Goal: Information Seeking & Learning: Learn about a topic

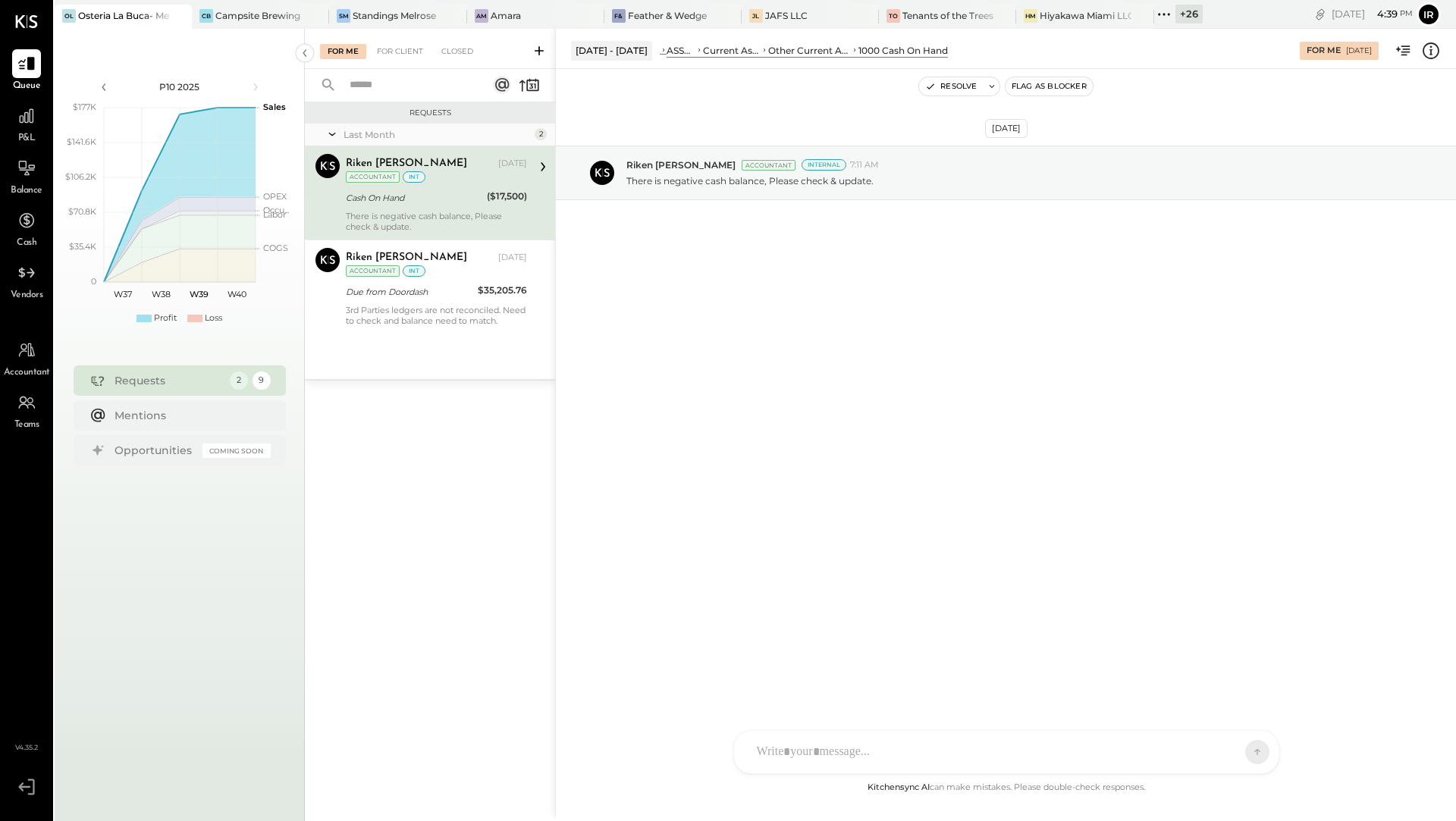
click at [1185, 18] on div "+ 26" at bounding box center [1189, 15] width 27 height 19
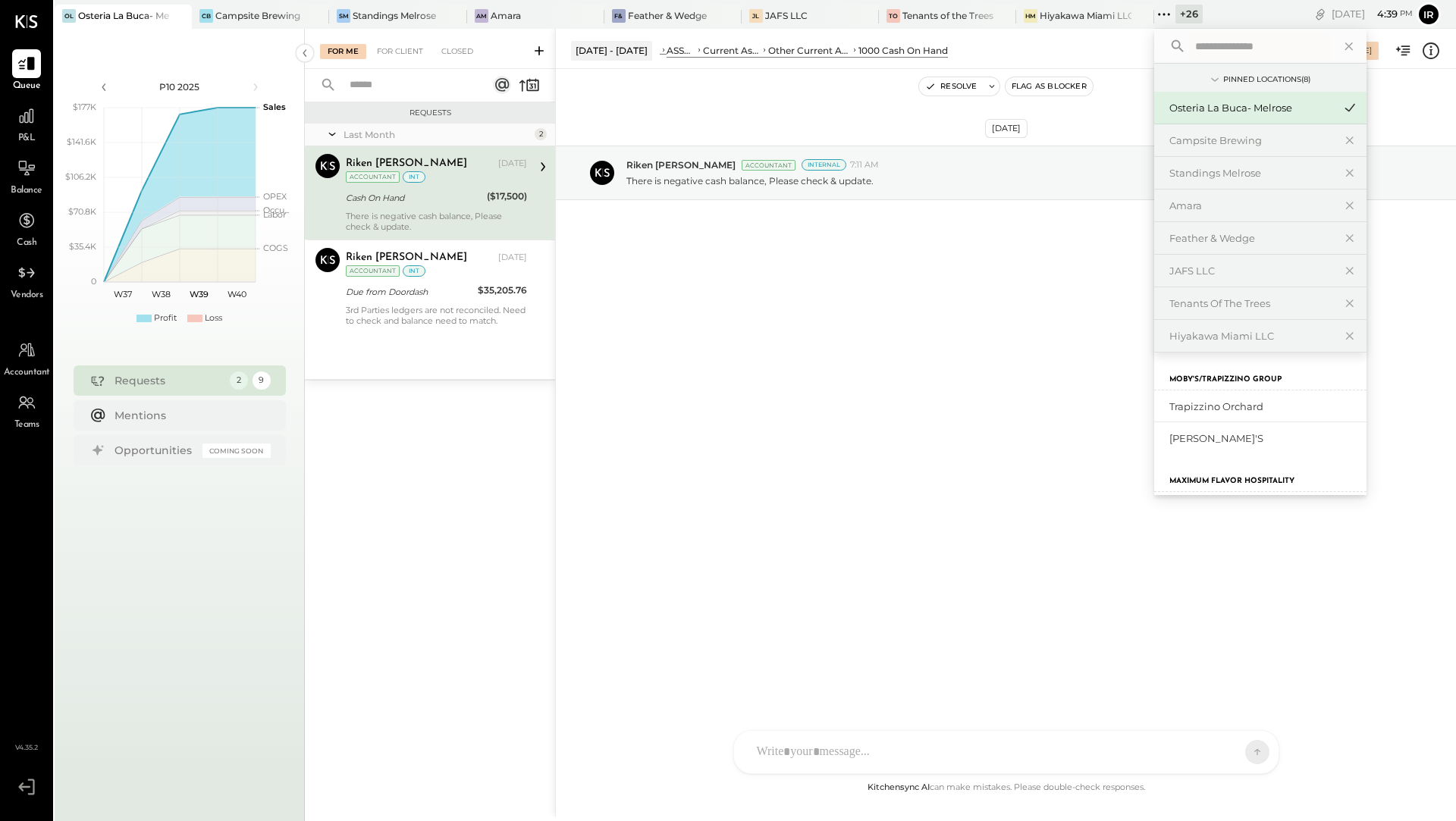
click at [1243, 54] on input "text" at bounding box center [1260, 46] width 141 height 27
type input "*****"
click at [1231, 409] on div "Osteria La Buca- [PERSON_NAME][GEOGRAPHIC_DATA]" at bounding box center [1251, 406] width 163 height 15
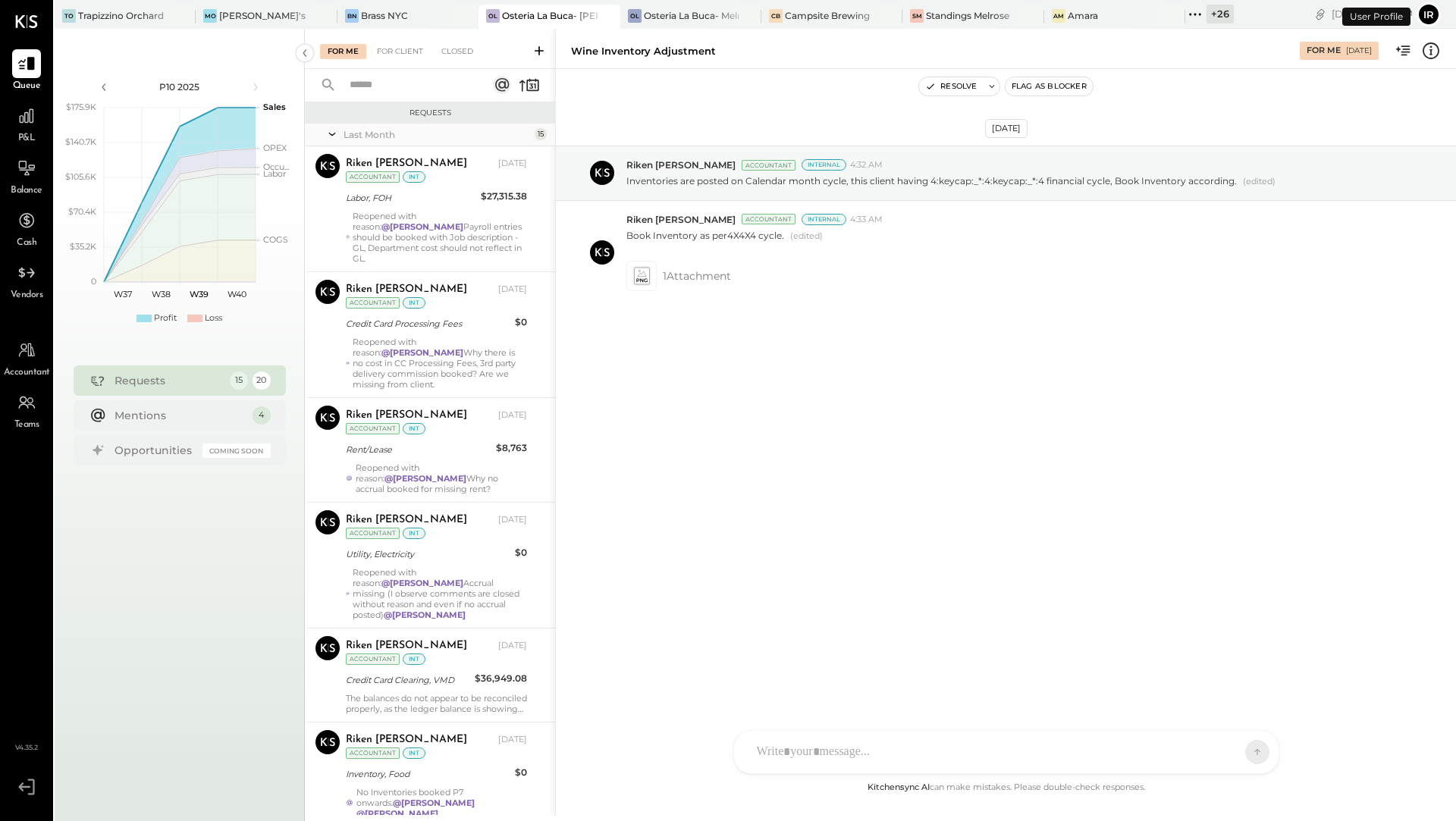
scroll to position [871, 0]
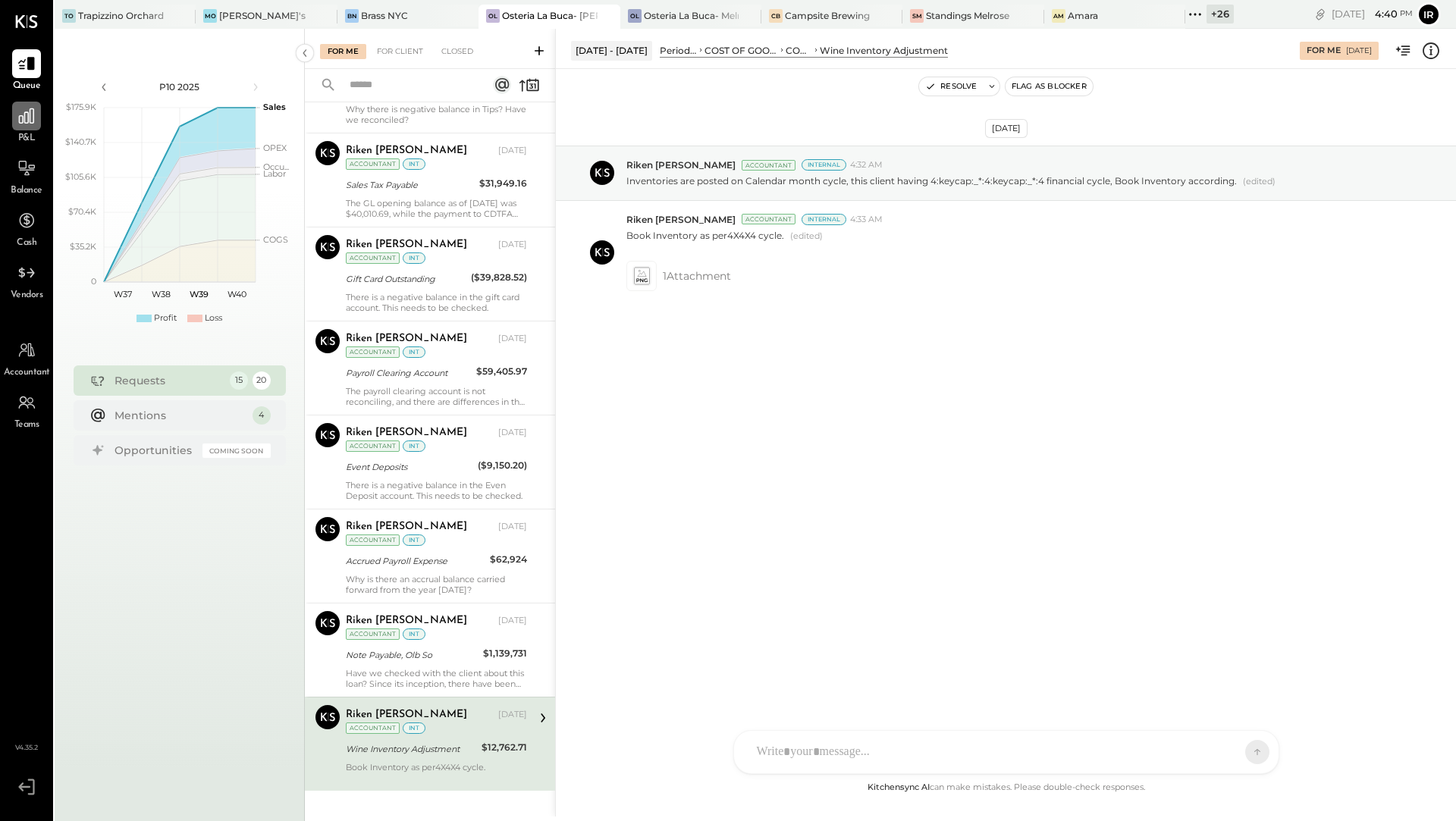
click at [30, 120] on icon at bounding box center [27, 116] width 15 height 15
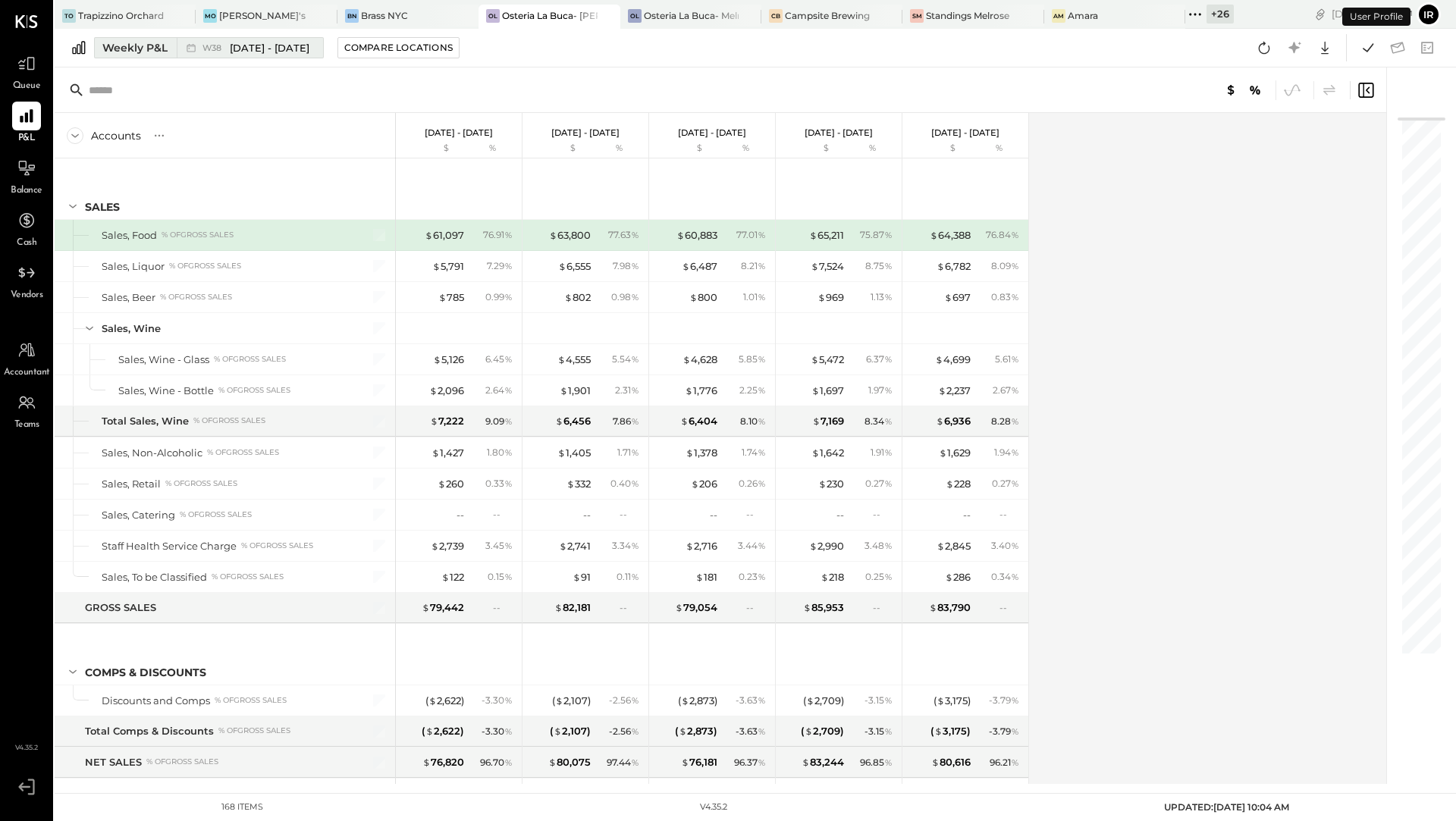
click at [134, 47] on div "Weekly P&L" at bounding box center [134, 48] width 65 height 15
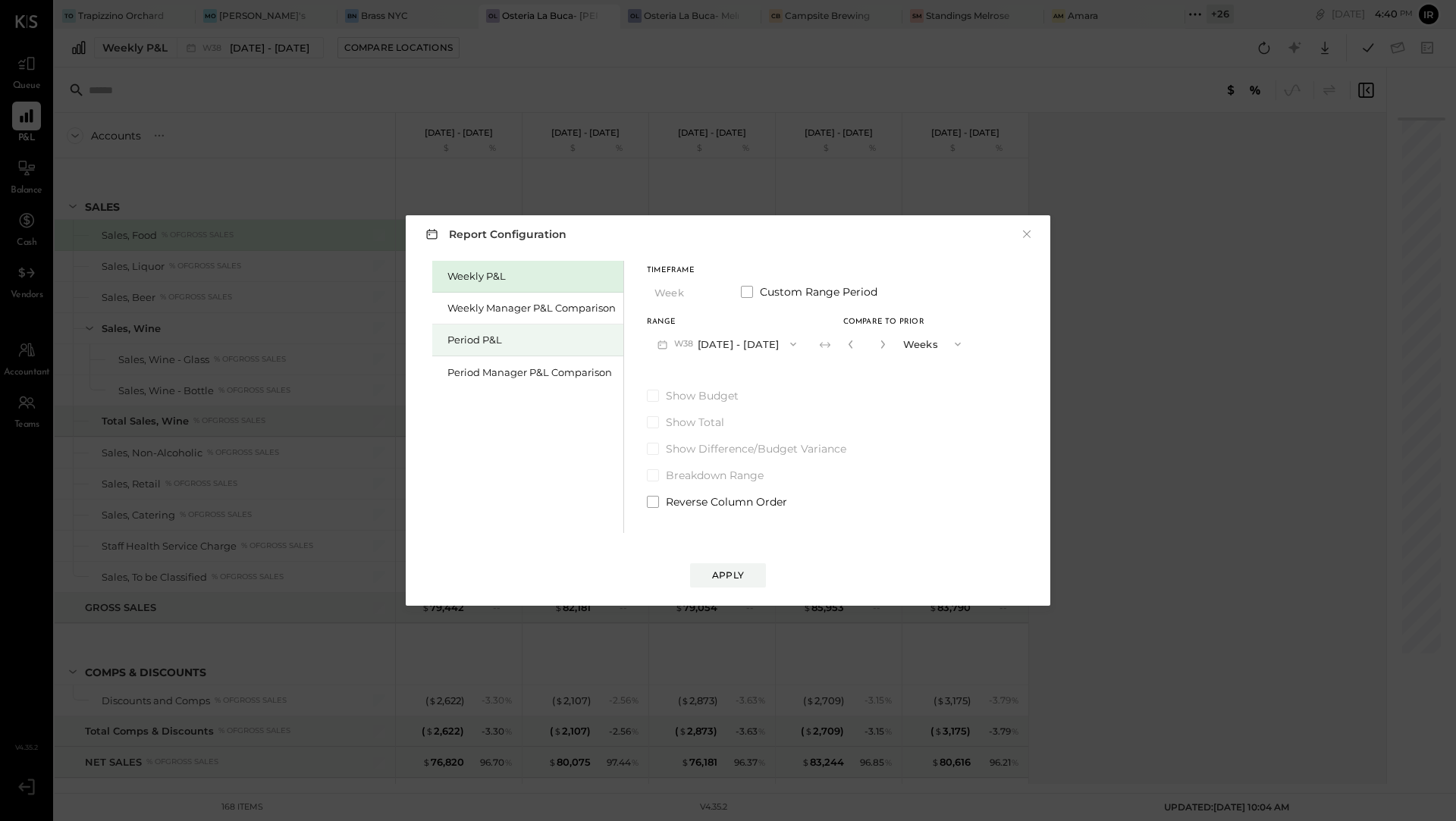
click at [494, 341] on div "Period P&L" at bounding box center [531, 339] width 168 height 15
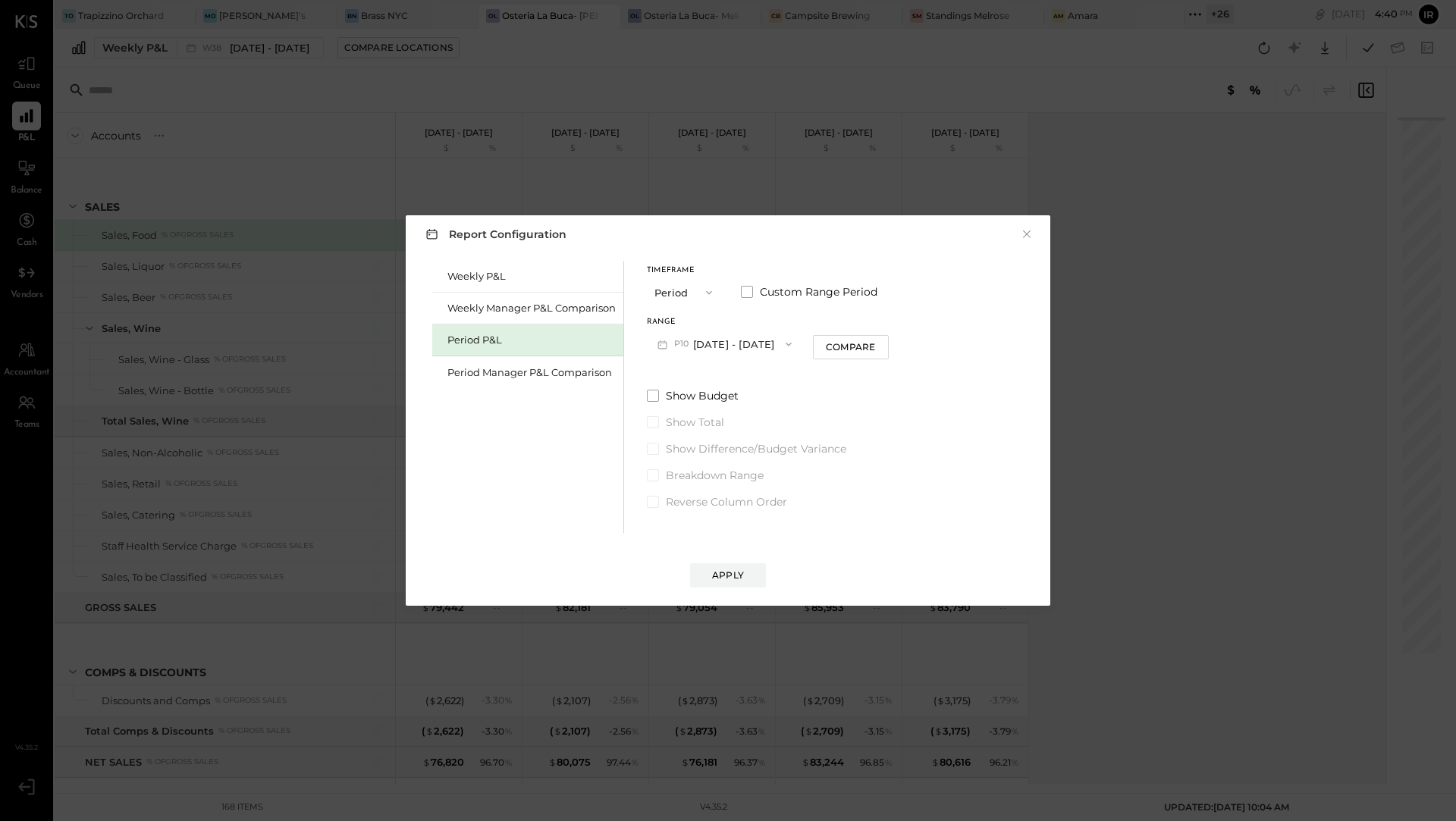
click at [794, 345] on icon "button" at bounding box center [788, 344] width 13 height 13
click at [751, 378] on span "[DATE] - [DATE]" at bounding box center [718, 377] width 72 height 13
click at [872, 339] on button "Compare" at bounding box center [853, 346] width 75 height 24
click at [885, 347] on icon "button" at bounding box center [879, 343] width 9 height 9
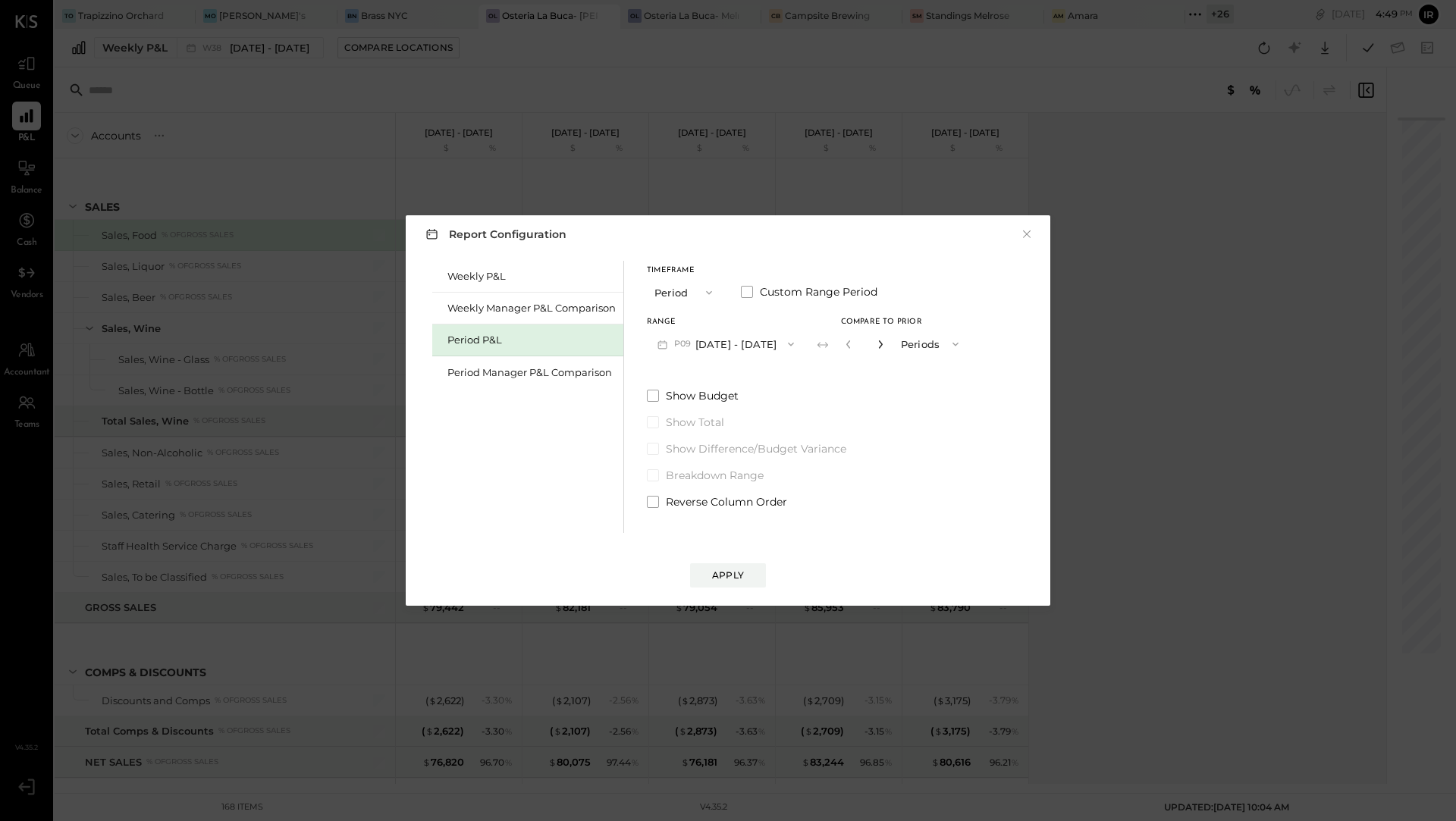
click at [885, 347] on icon "button" at bounding box center [879, 343] width 9 height 9
type input "*"
click at [738, 573] on div "Apply" at bounding box center [728, 574] width 32 height 13
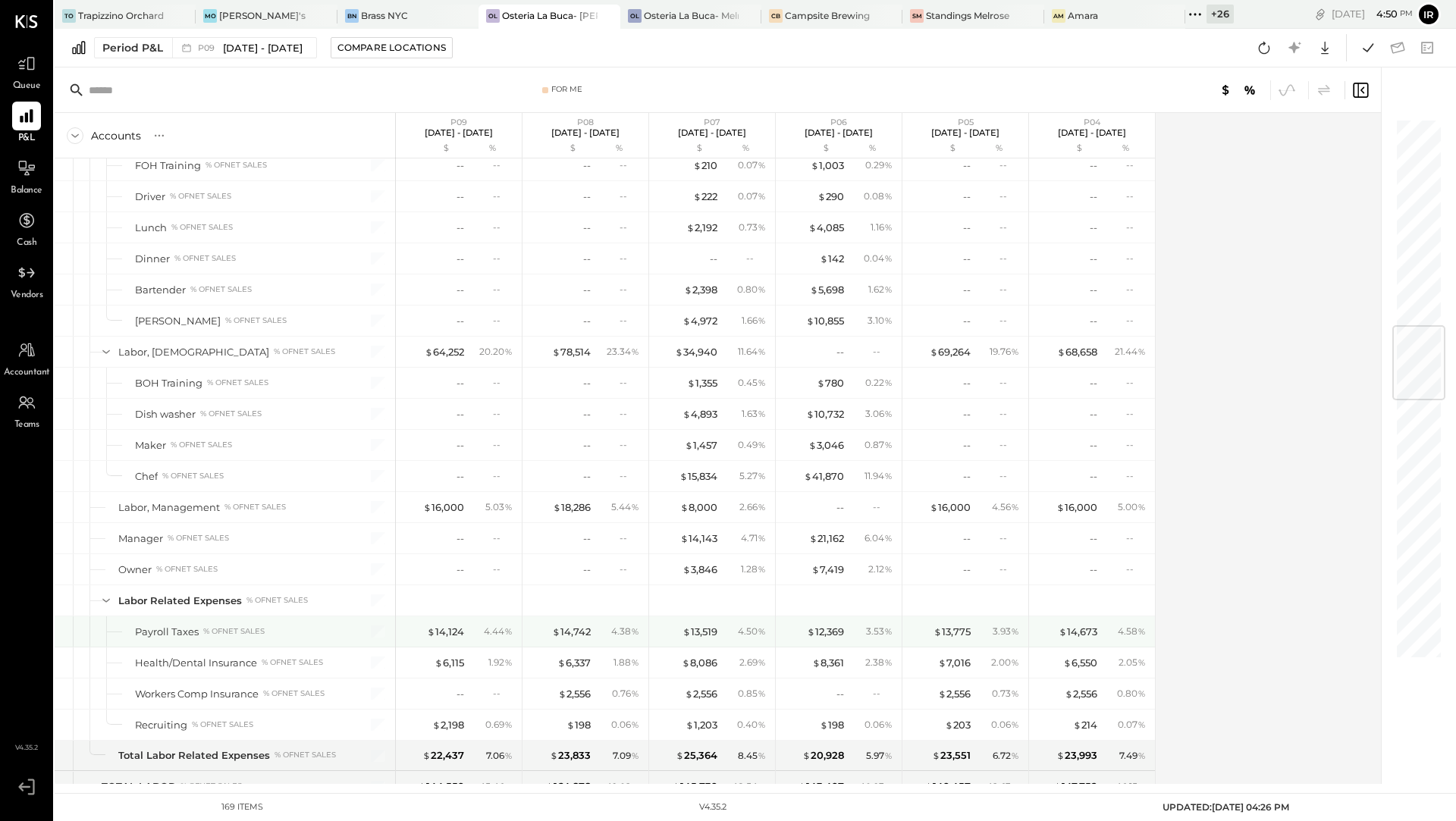
scroll to position [1717, 0]
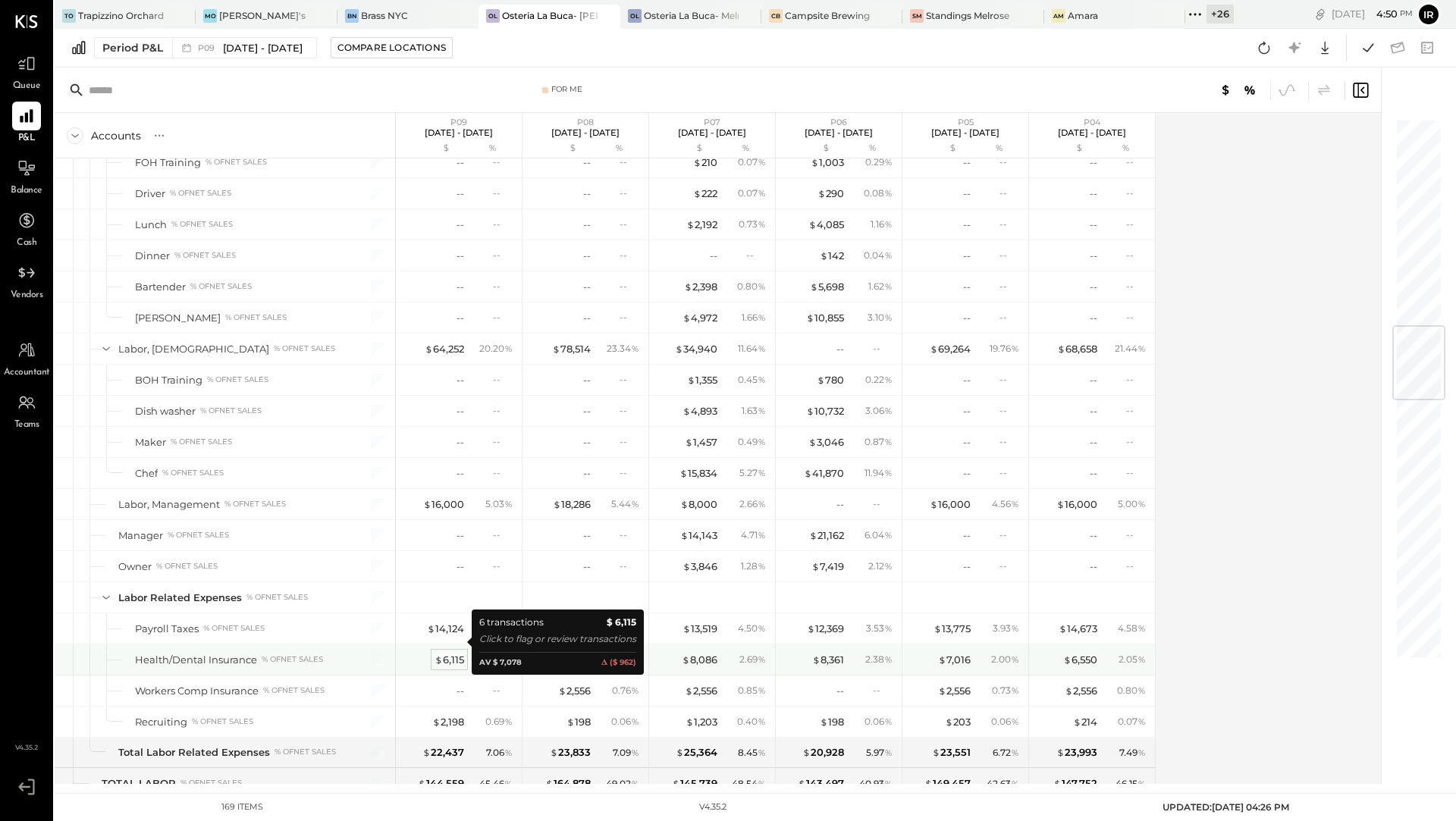
click at [448, 653] on div "$ 6,115" at bounding box center [449, 660] width 30 height 15
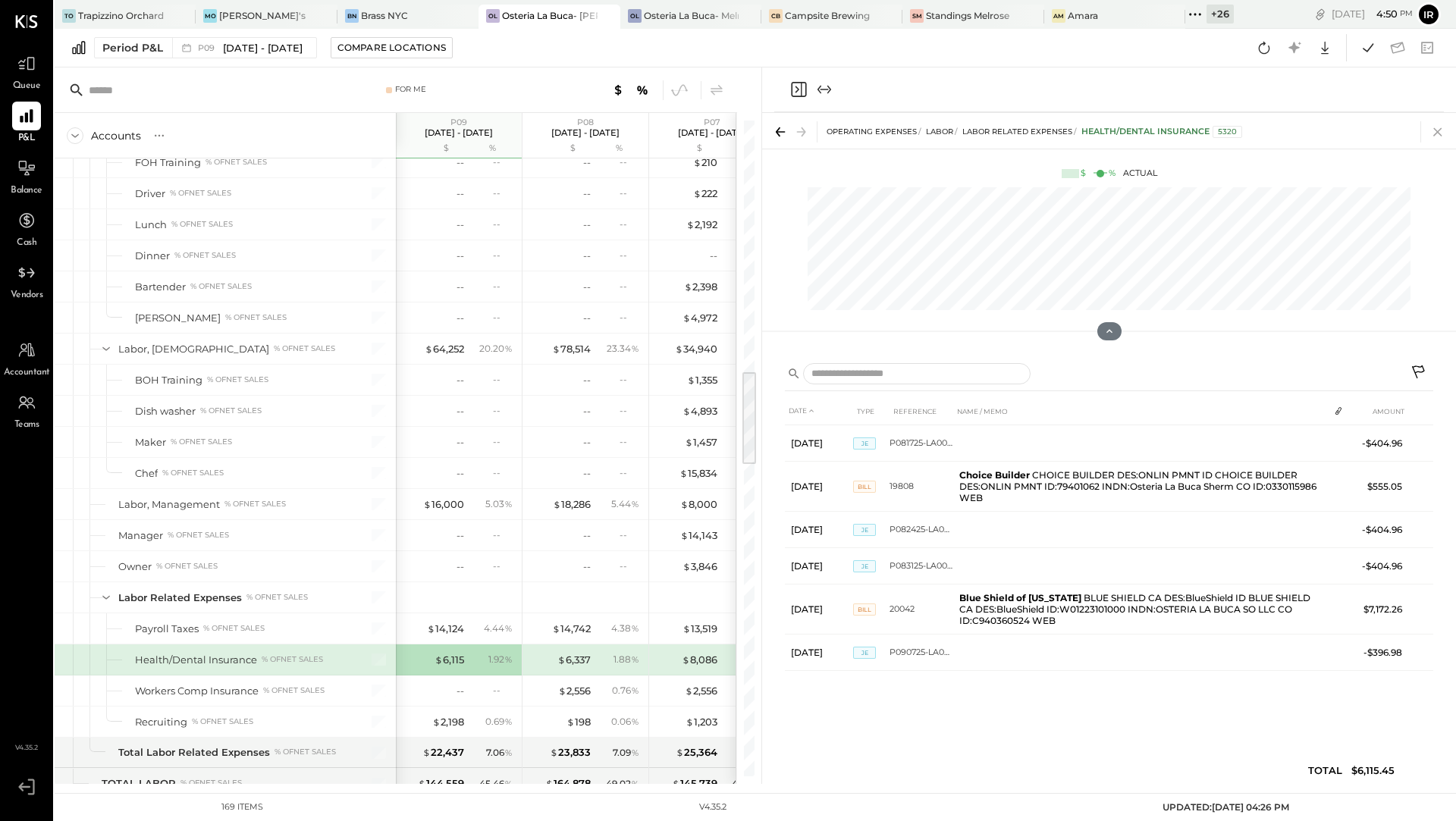
click at [1436, 132] on icon at bounding box center [1438, 132] width 21 height 21
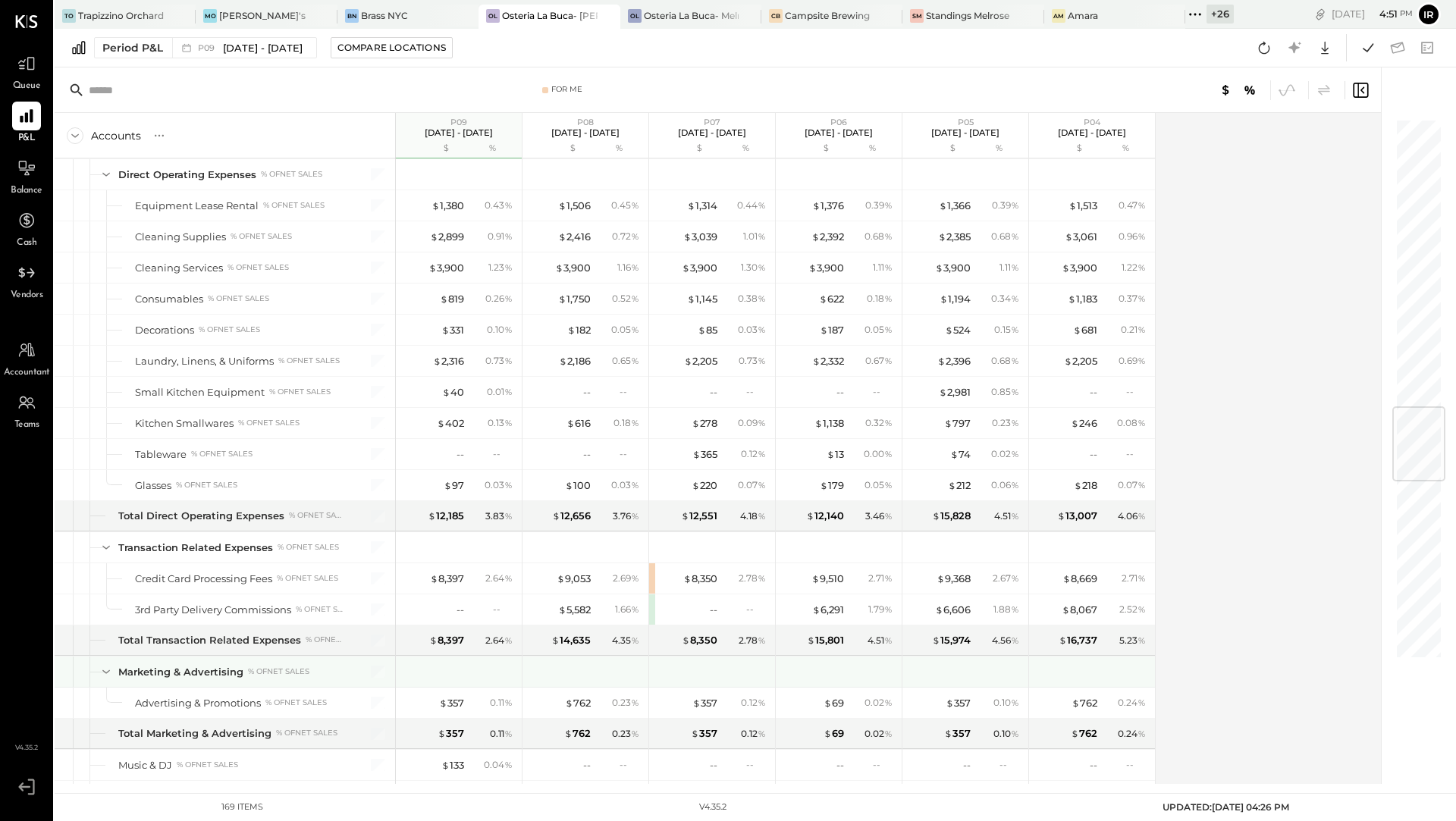
scroll to position [2390, 0]
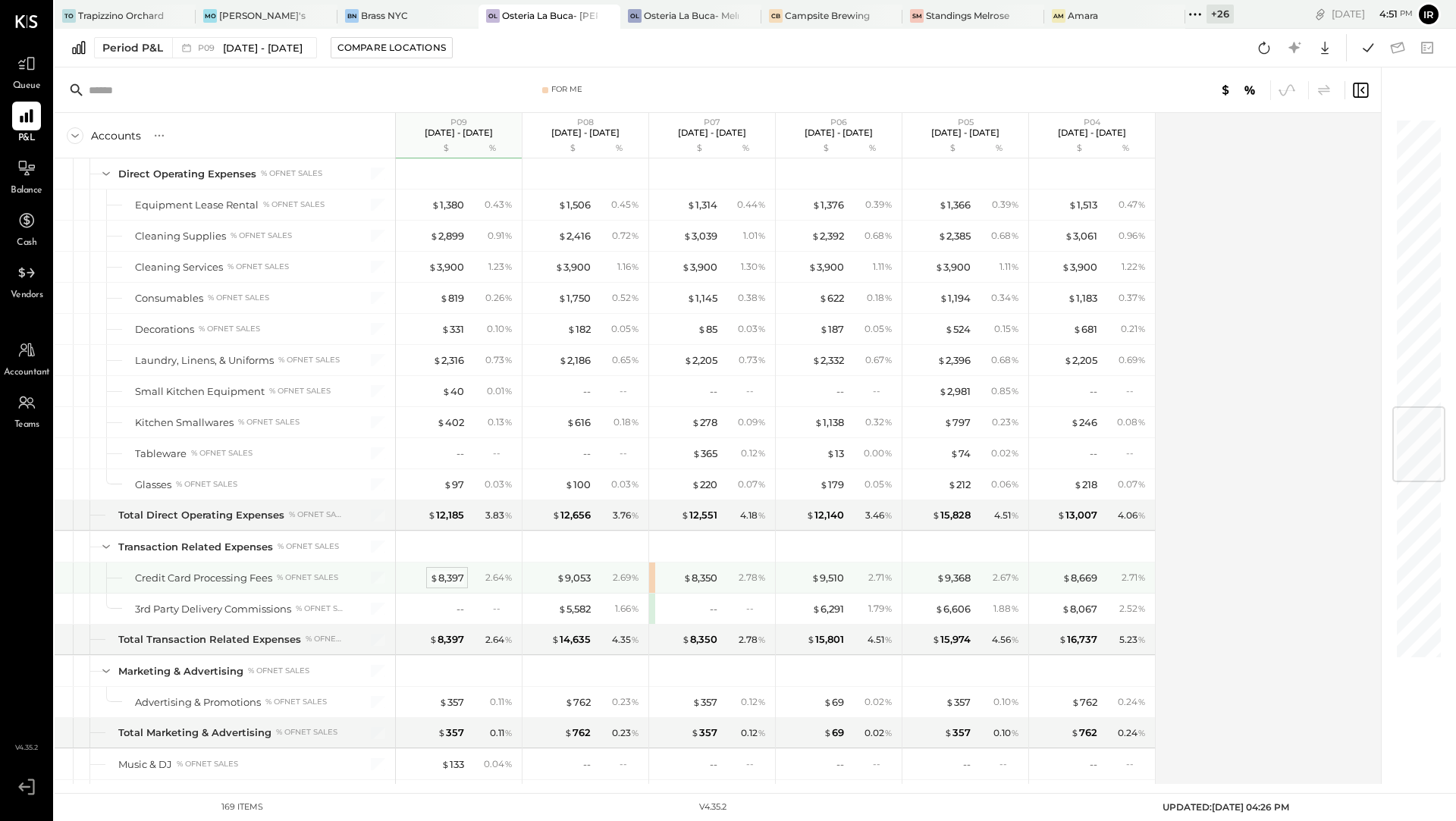
click at [452, 571] on div "$ 8,397" at bounding box center [446, 577] width 34 height 15
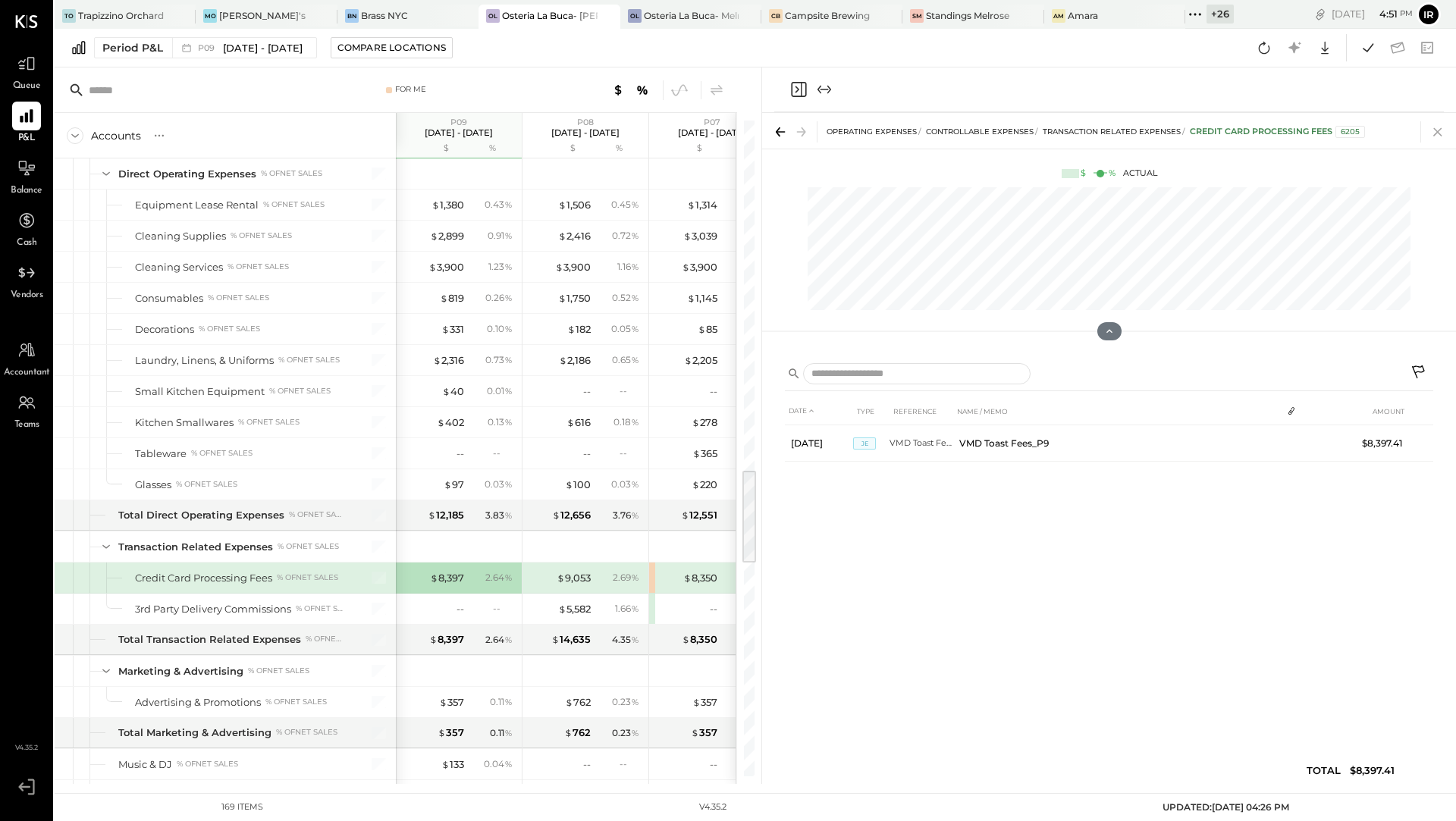
click at [1441, 132] on icon at bounding box center [1438, 132] width 21 height 21
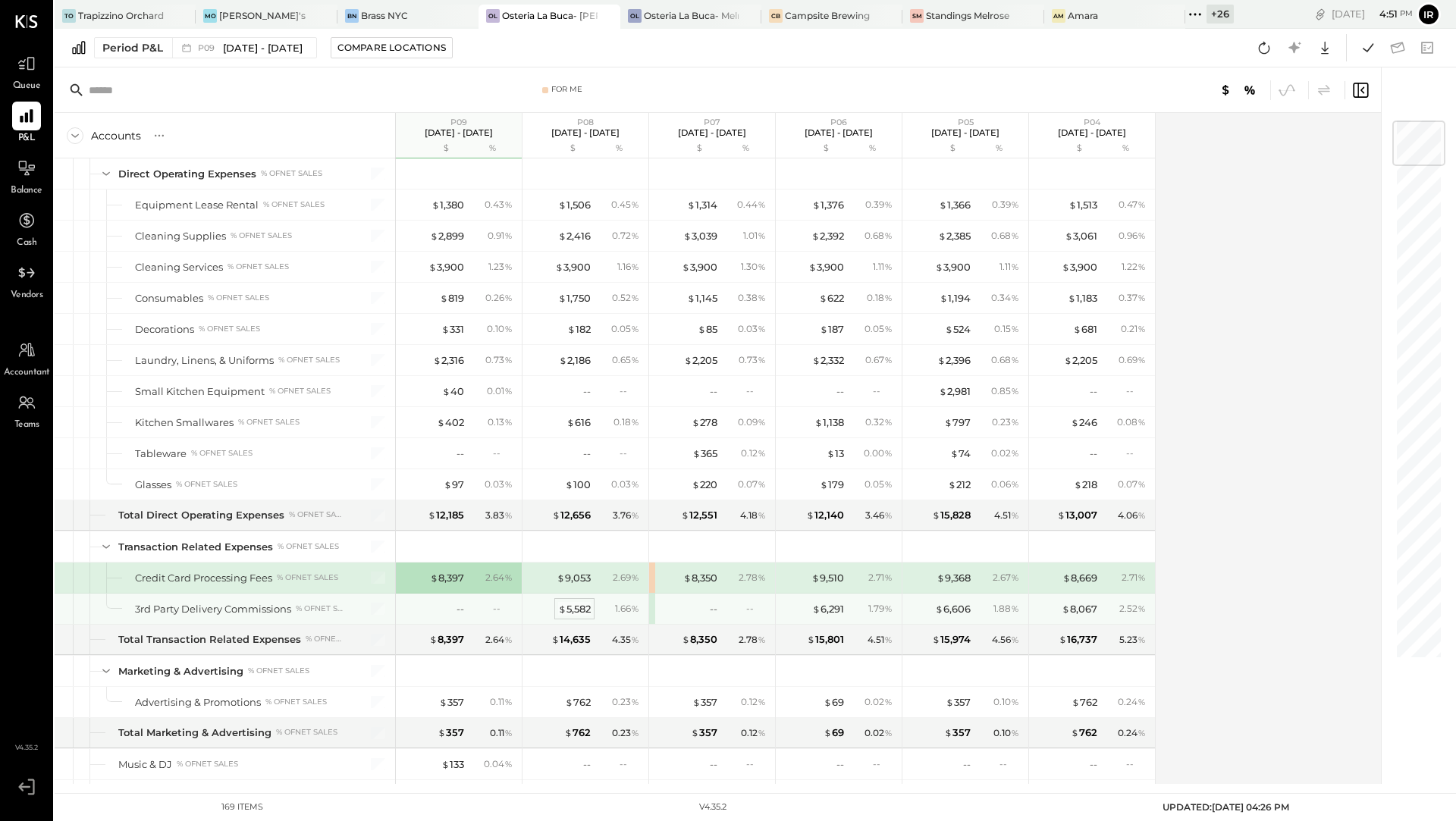
click at [586, 601] on div "$ 5,582" at bounding box center [575, 608] width 33 height 15
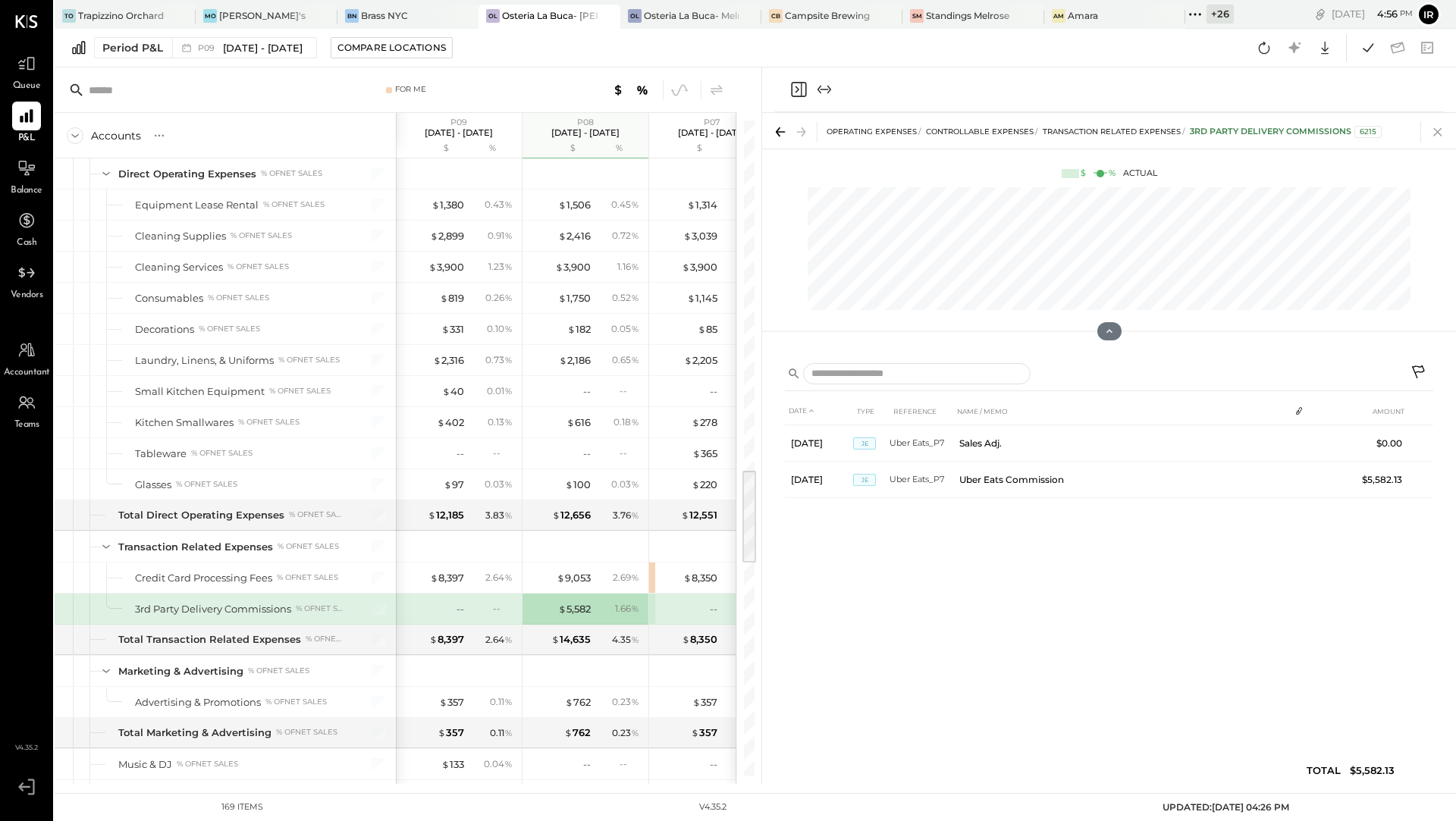
click at [1438, 133] on icon at bounding box center [1438, 132] width 21 height 21
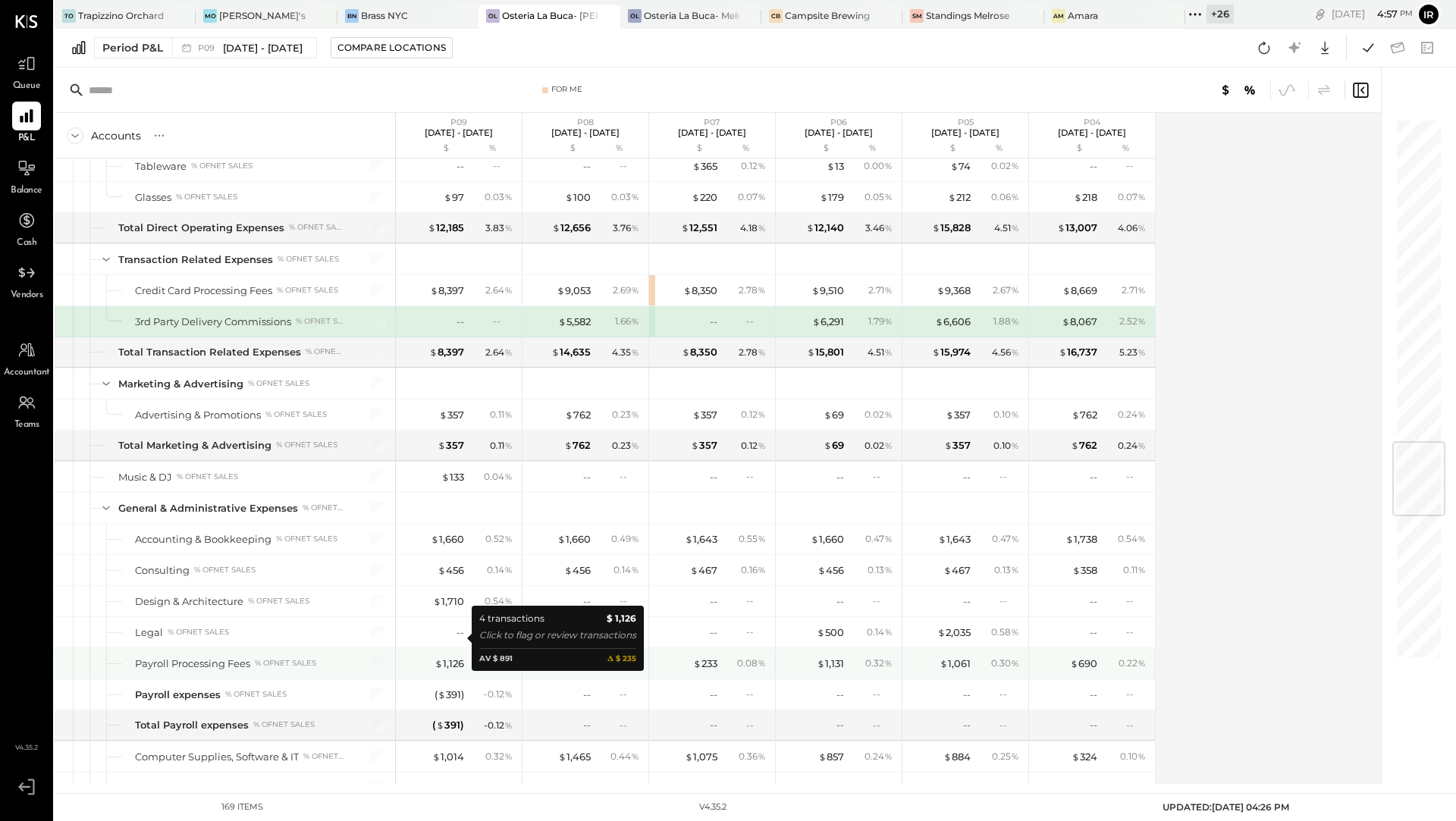
scroll to position [2678, 0]
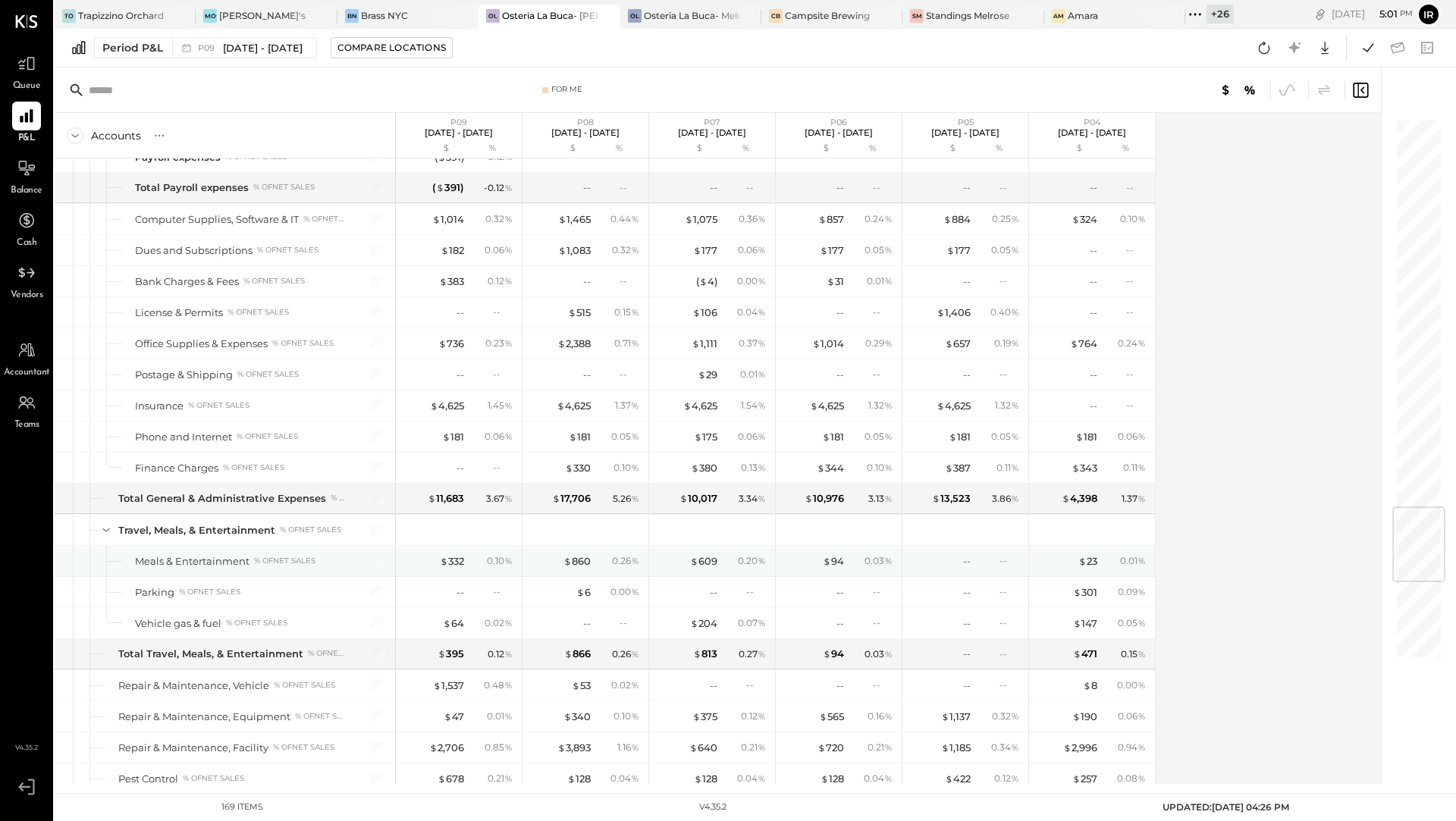
scroll to position [3226, 0]
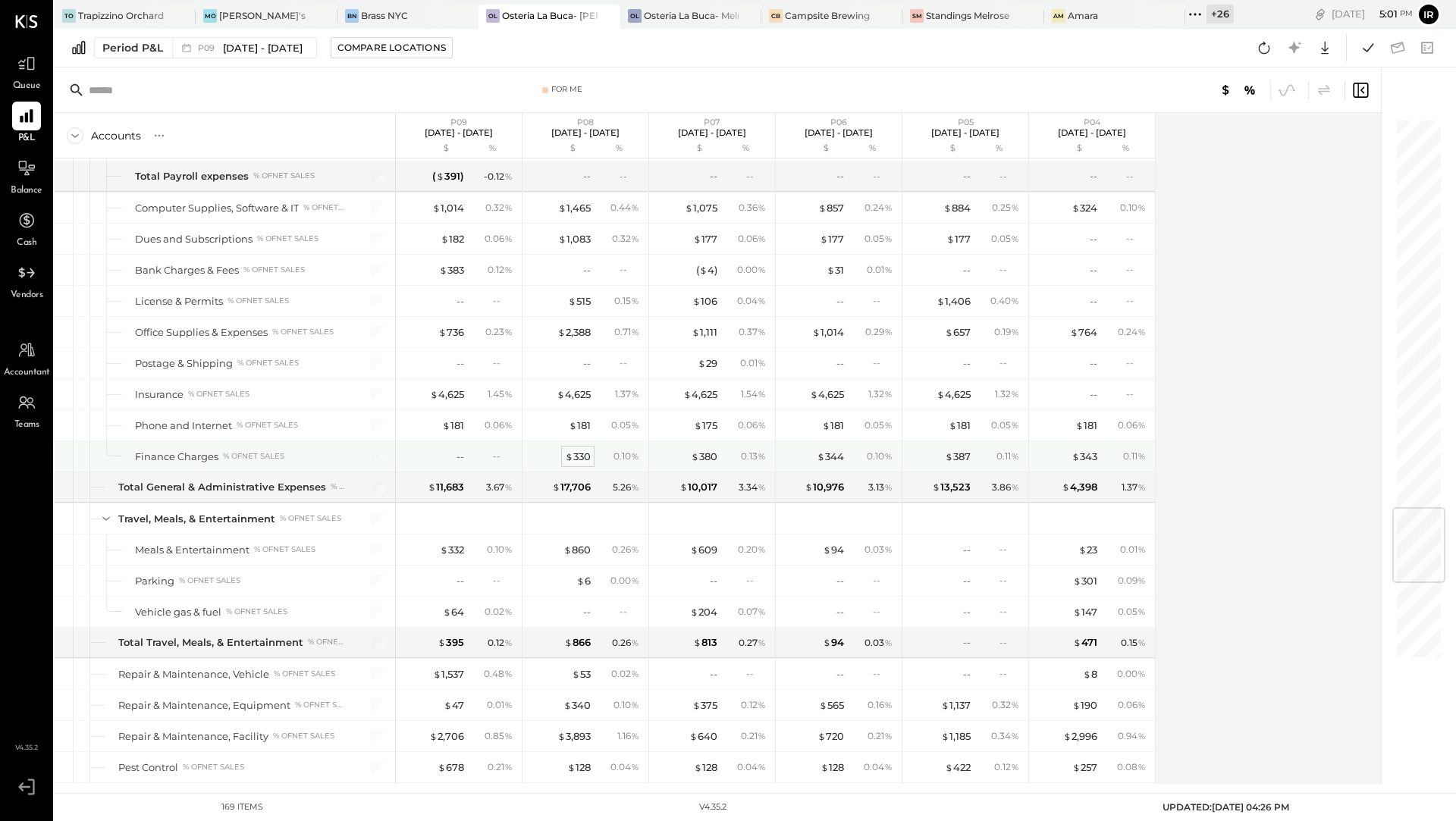
click at [584, 450] on div "$ 330" at bounding box center [578, 456] width 26 height 15
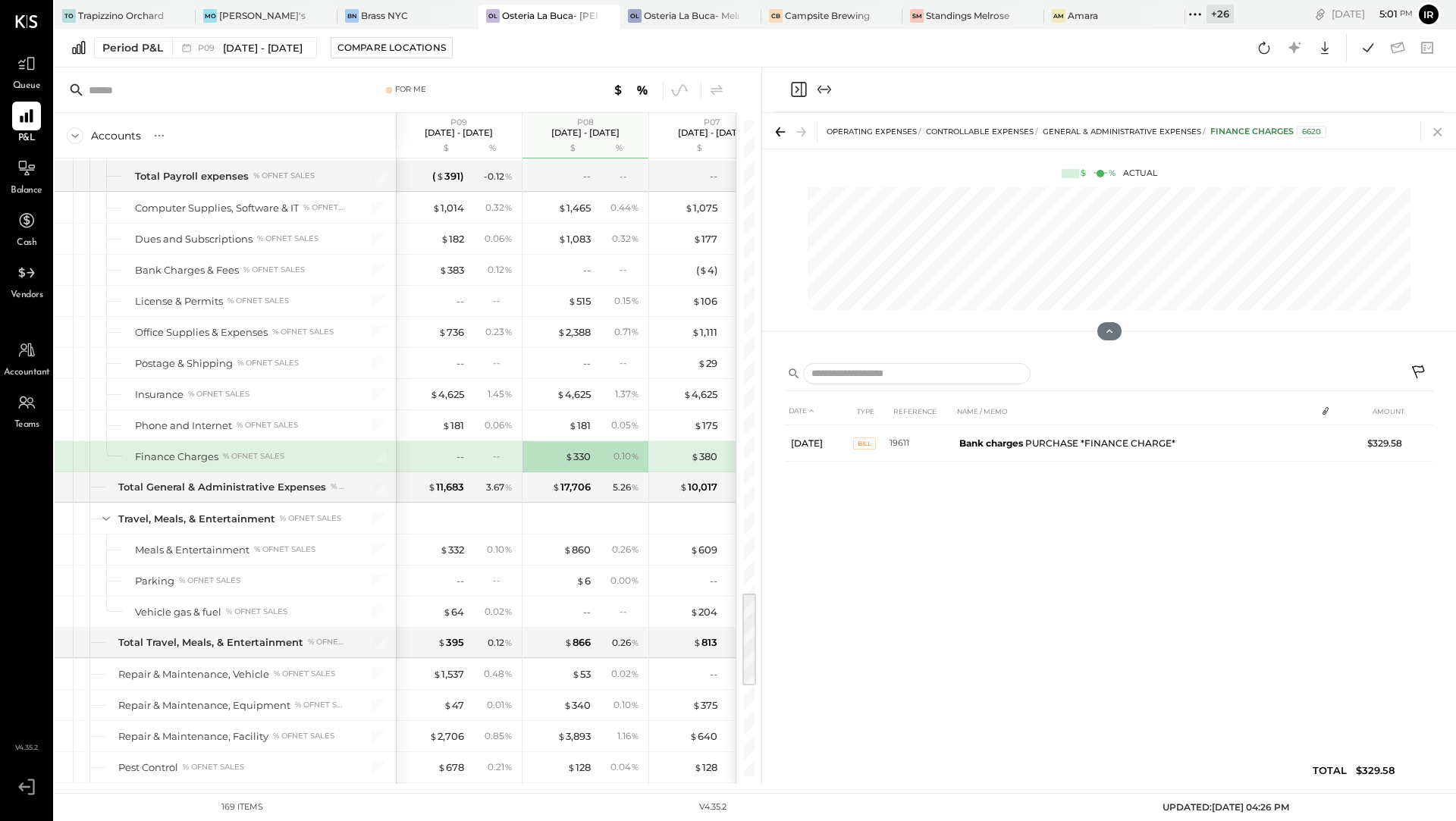
click at [1441, 132] on icon at bounding box center [1438, 132] width 21 height 21
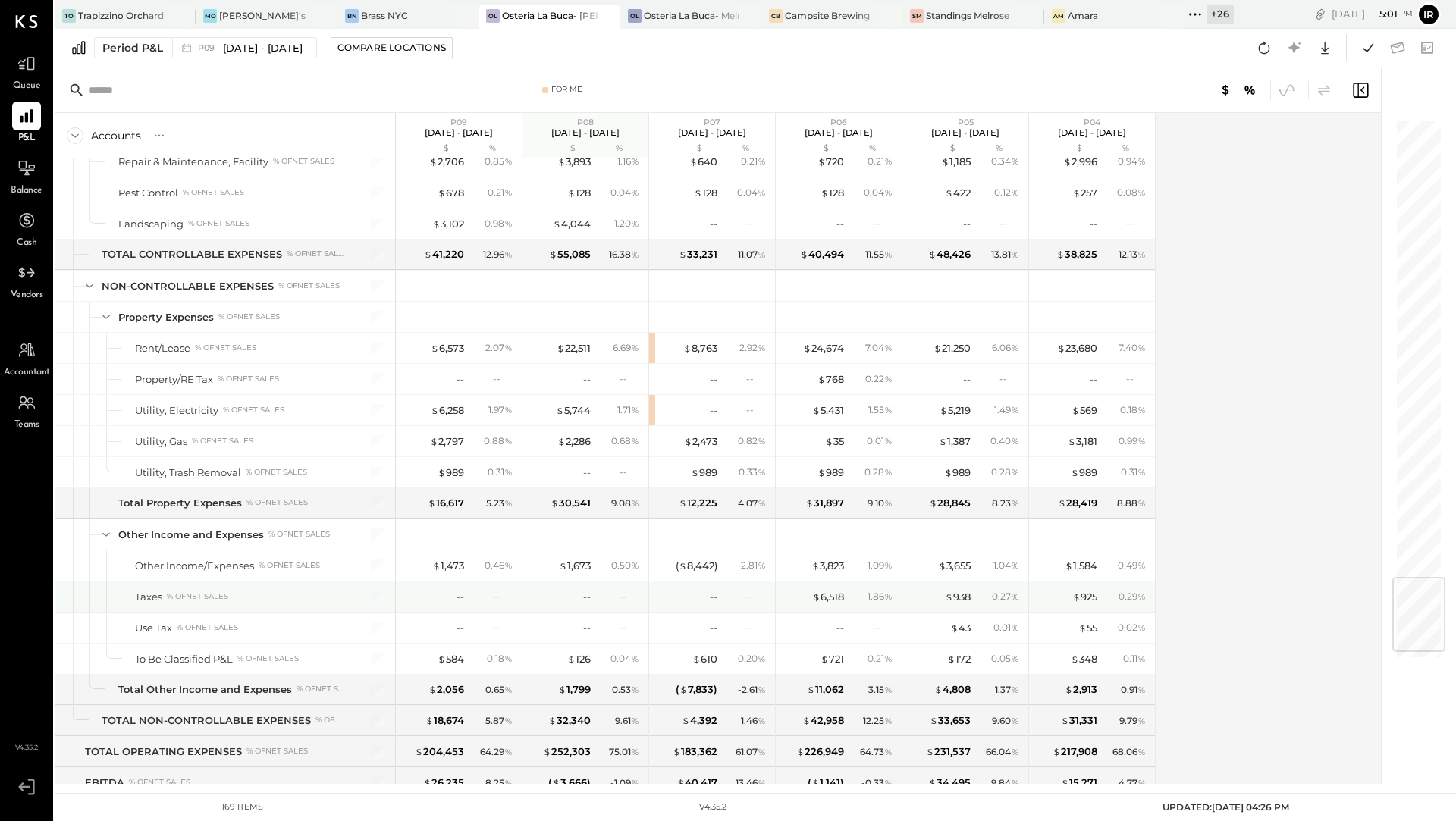
scroll to position [3849, 0]
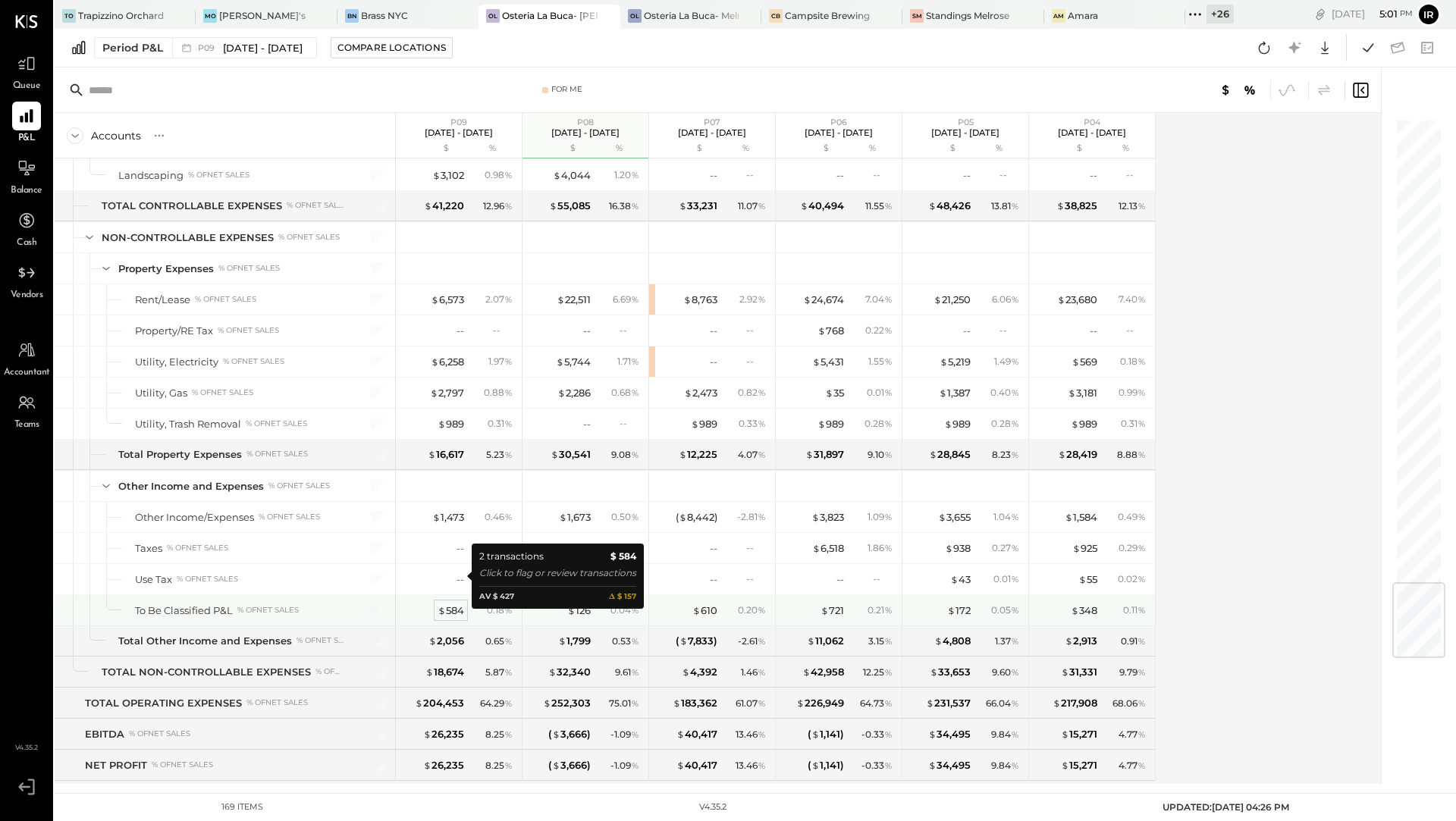
click at [452, 603] on div "$ 584" at bounding box center [450, 610] width 26 height 15
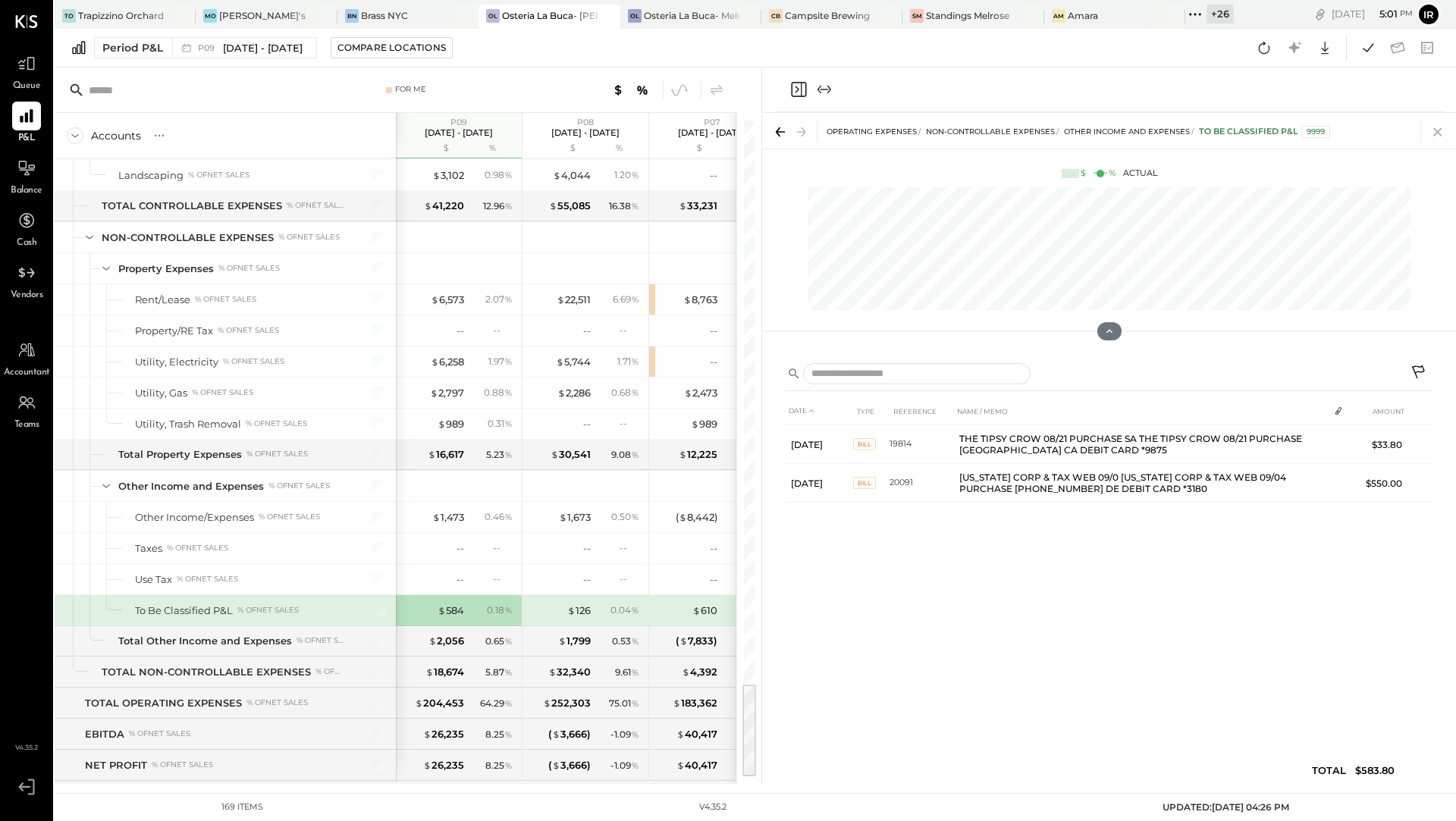
click at [1427, 141] on icon at bounding box center [1438, 132] width 21 height 21
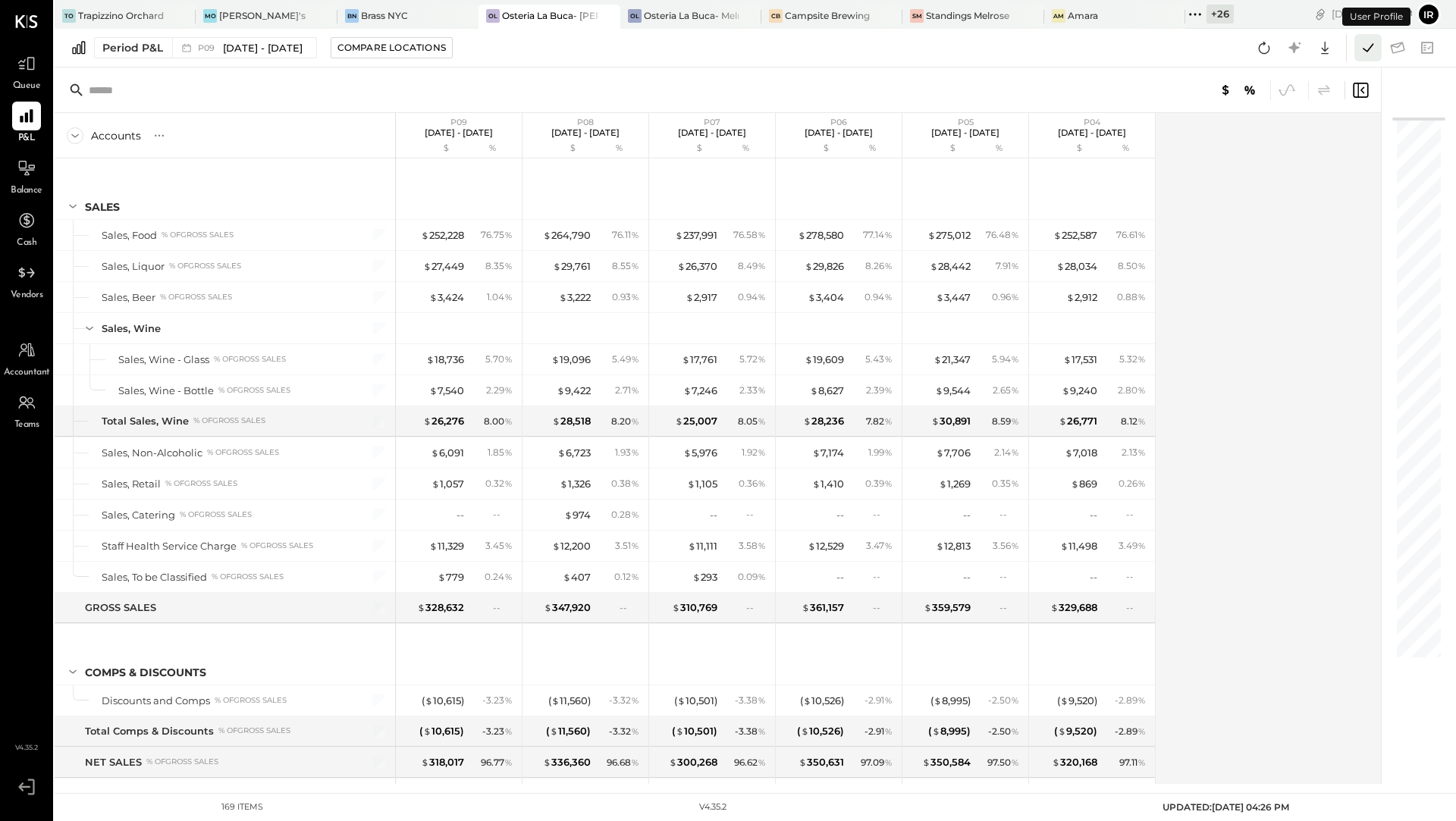
scroll to position [3849, 0]
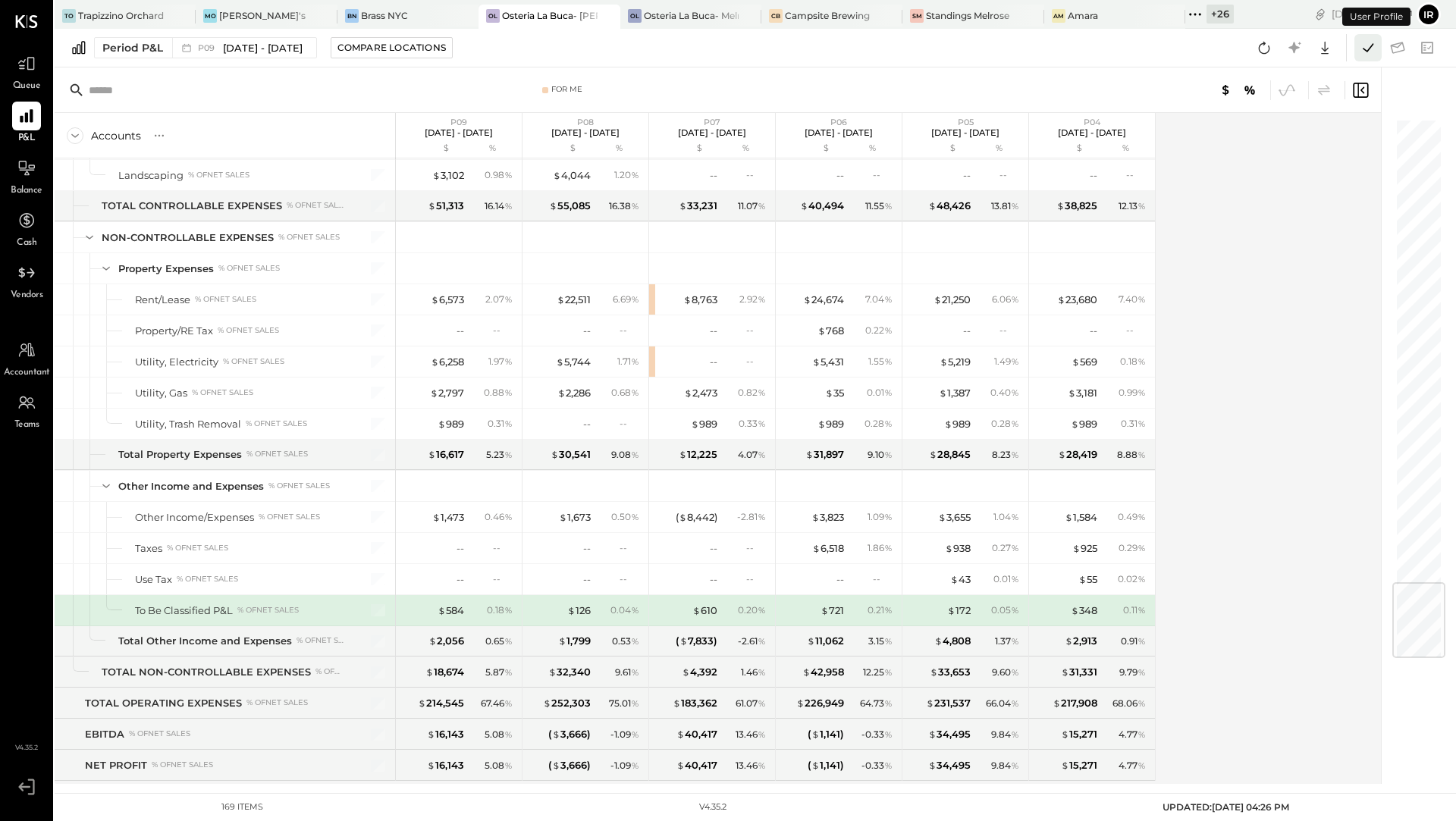
click at [1367, 52] on icon at bounding box center [1368, 47] width 19 height 19
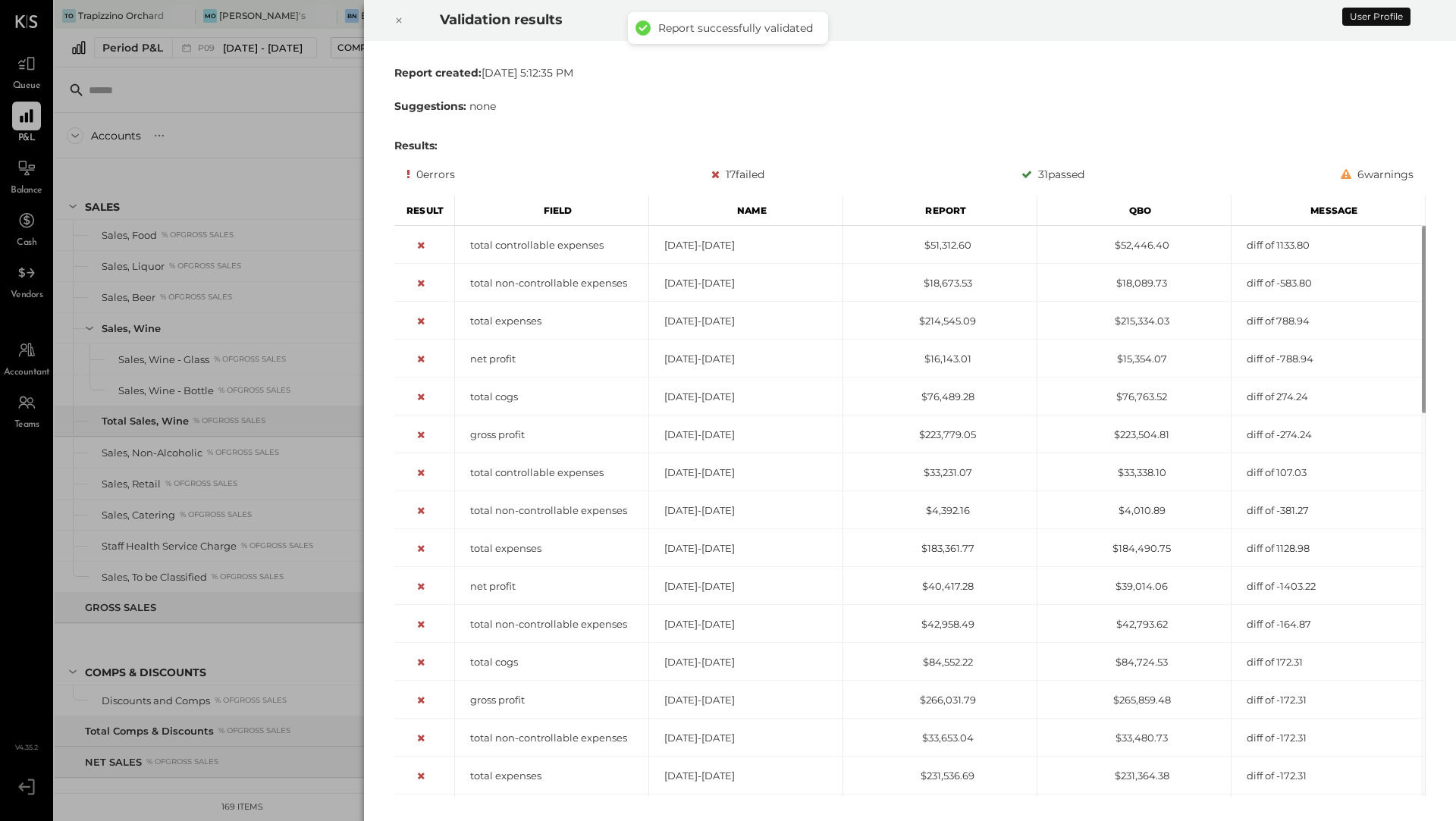
scroll to position [3849, 0]
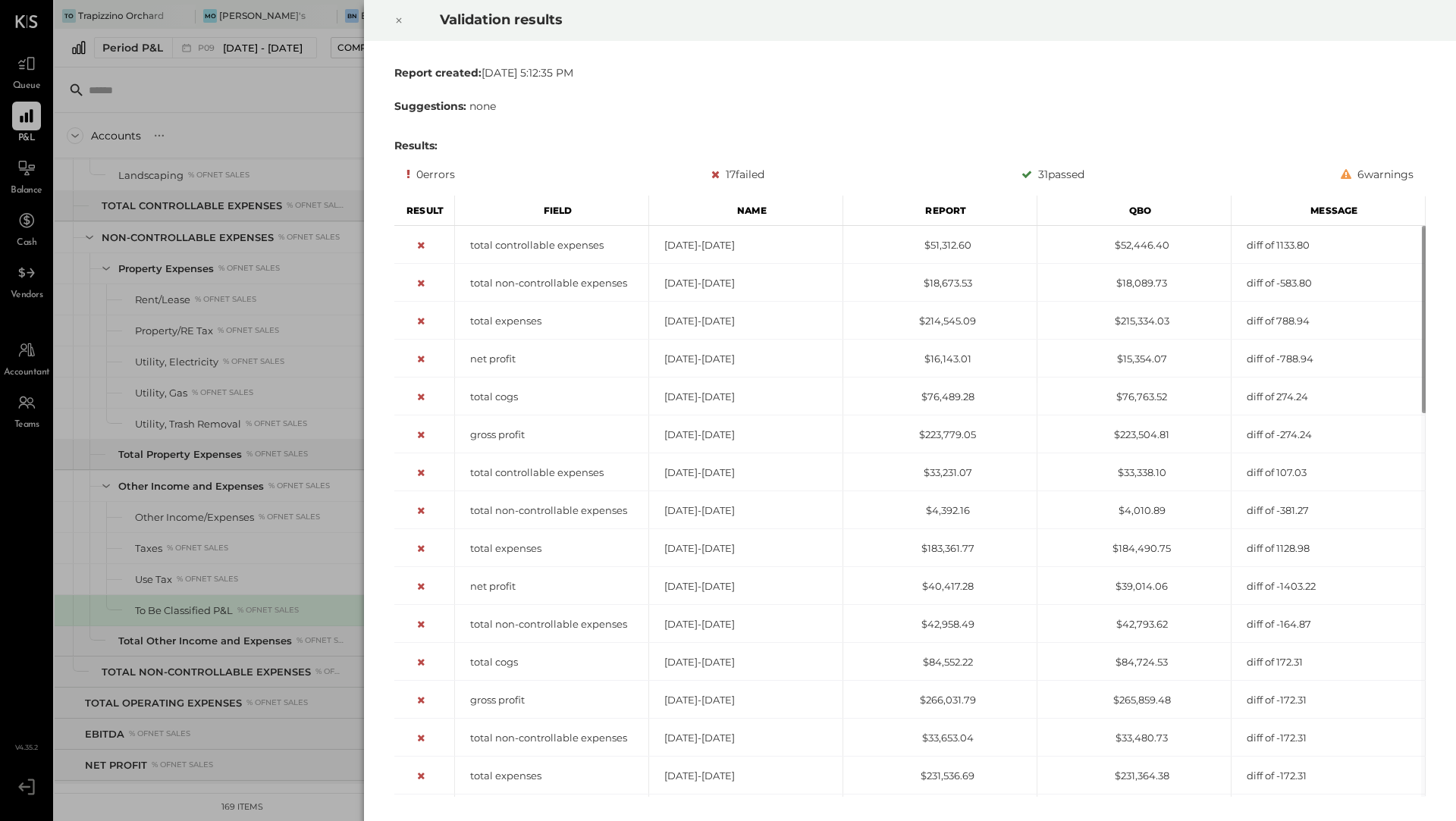
click at [399, 15] on icon at bounding box center [399, 20] width 9 height 18
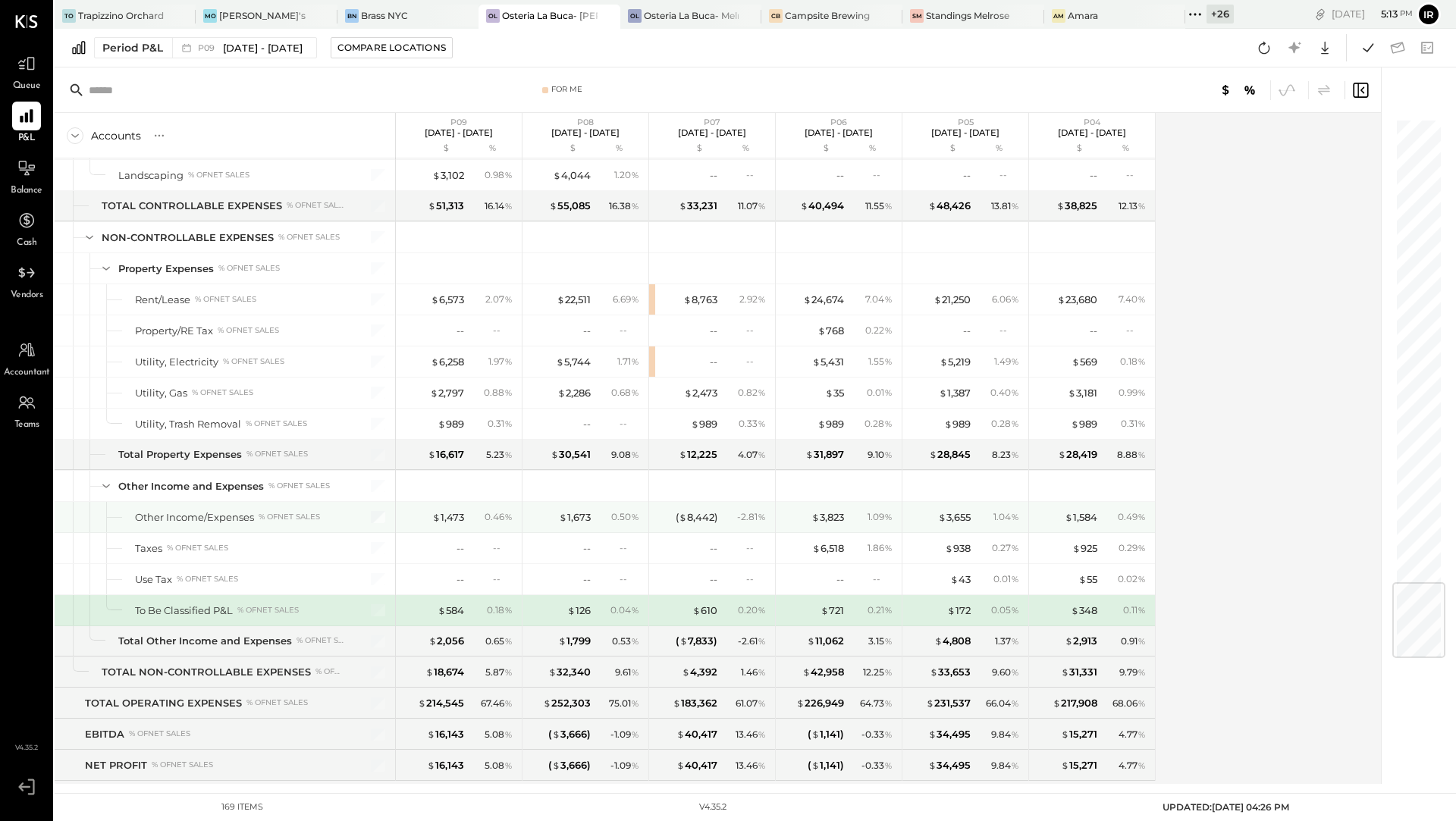
scroll to position [3843, 0]
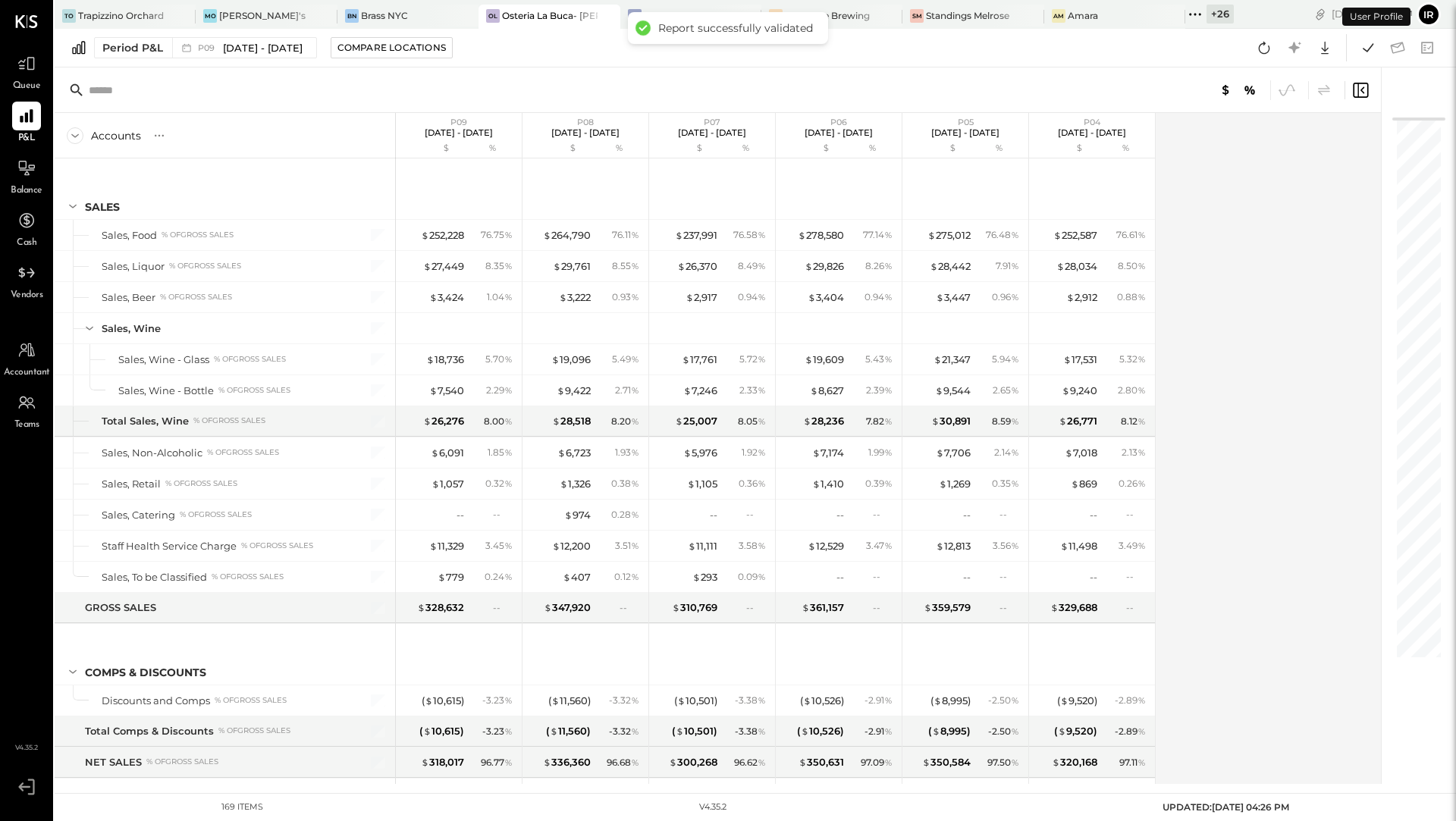
scroll to position [3849, 0]
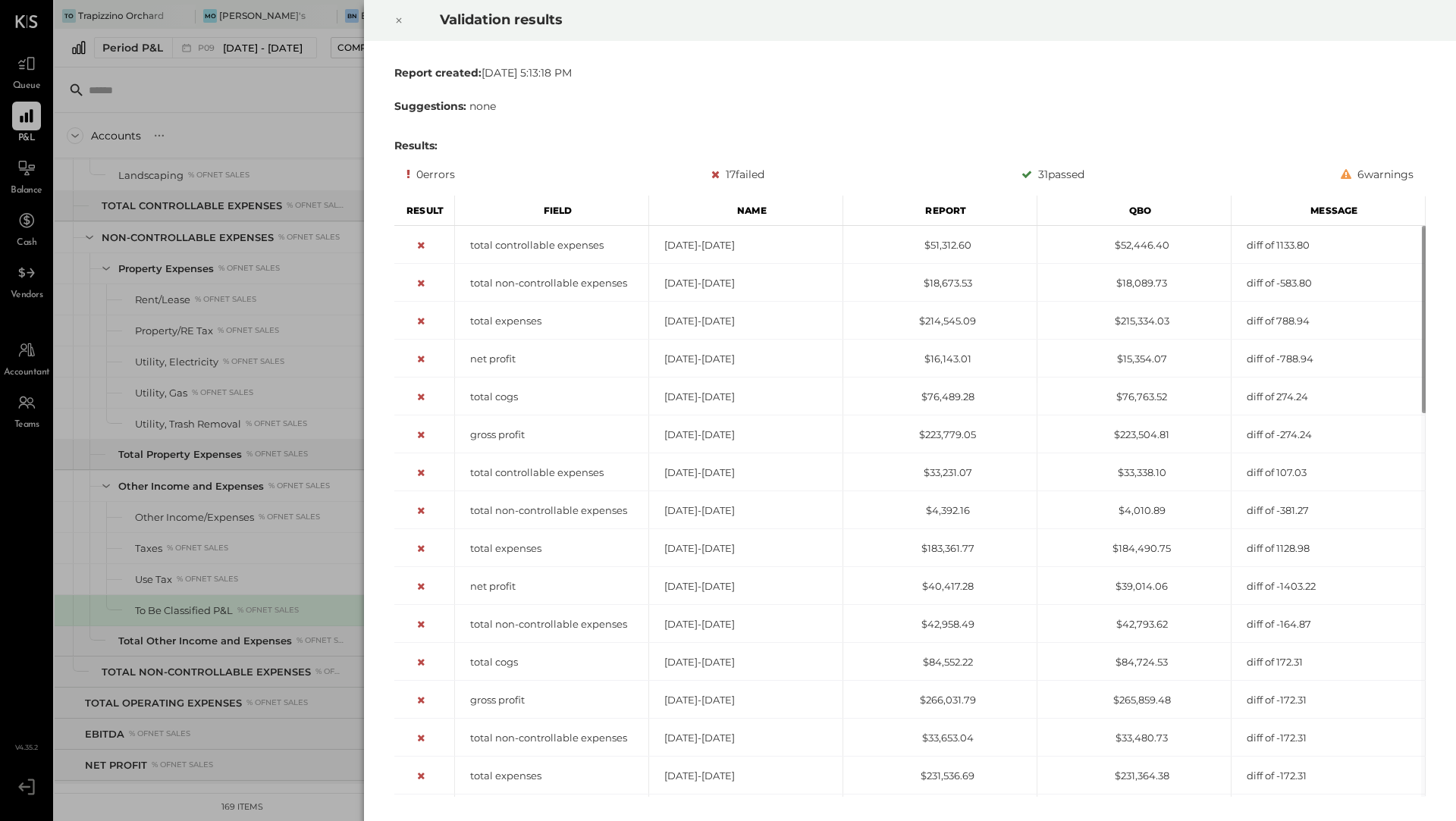
click at [398, 16] on icon at bounding box center [399, 20] width 9 height 18
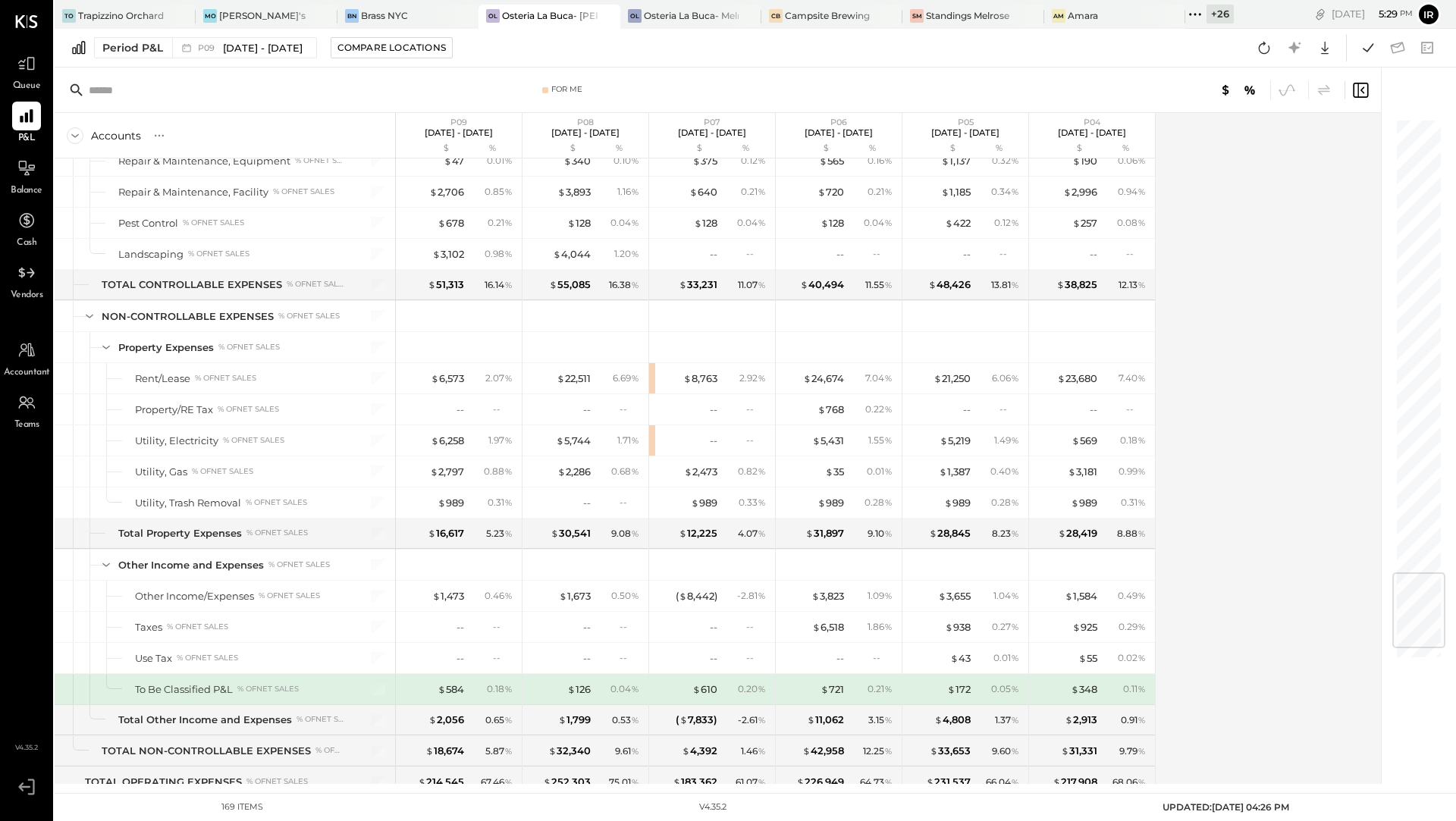
scroll to position [3766, 0]
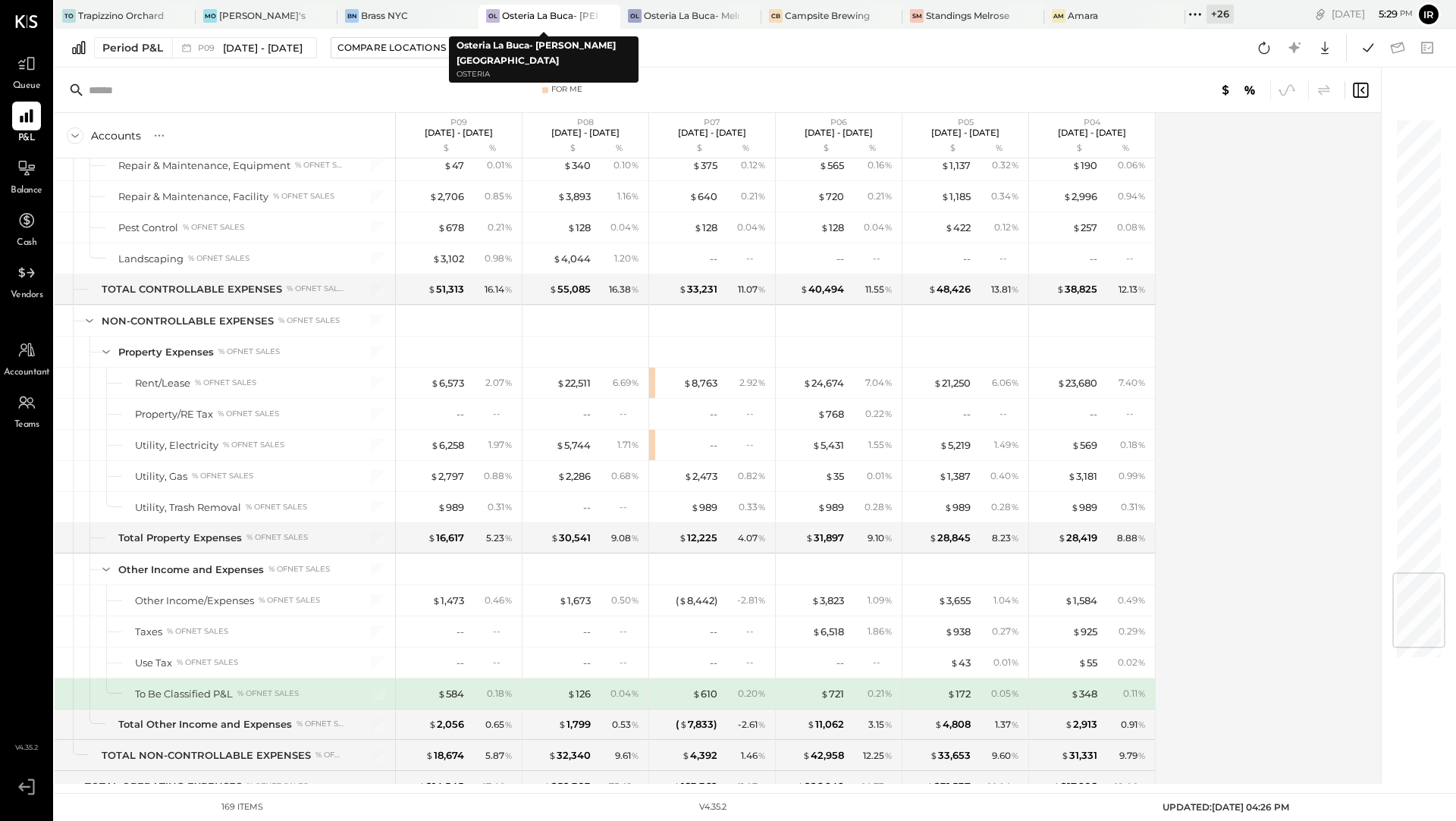
click at [510, 22] on div "OL Osteria La Buca- [PERSON_NAME][GEOGRAPHIC_DATA]" at bounding box center [538, 15] width 118 height 14
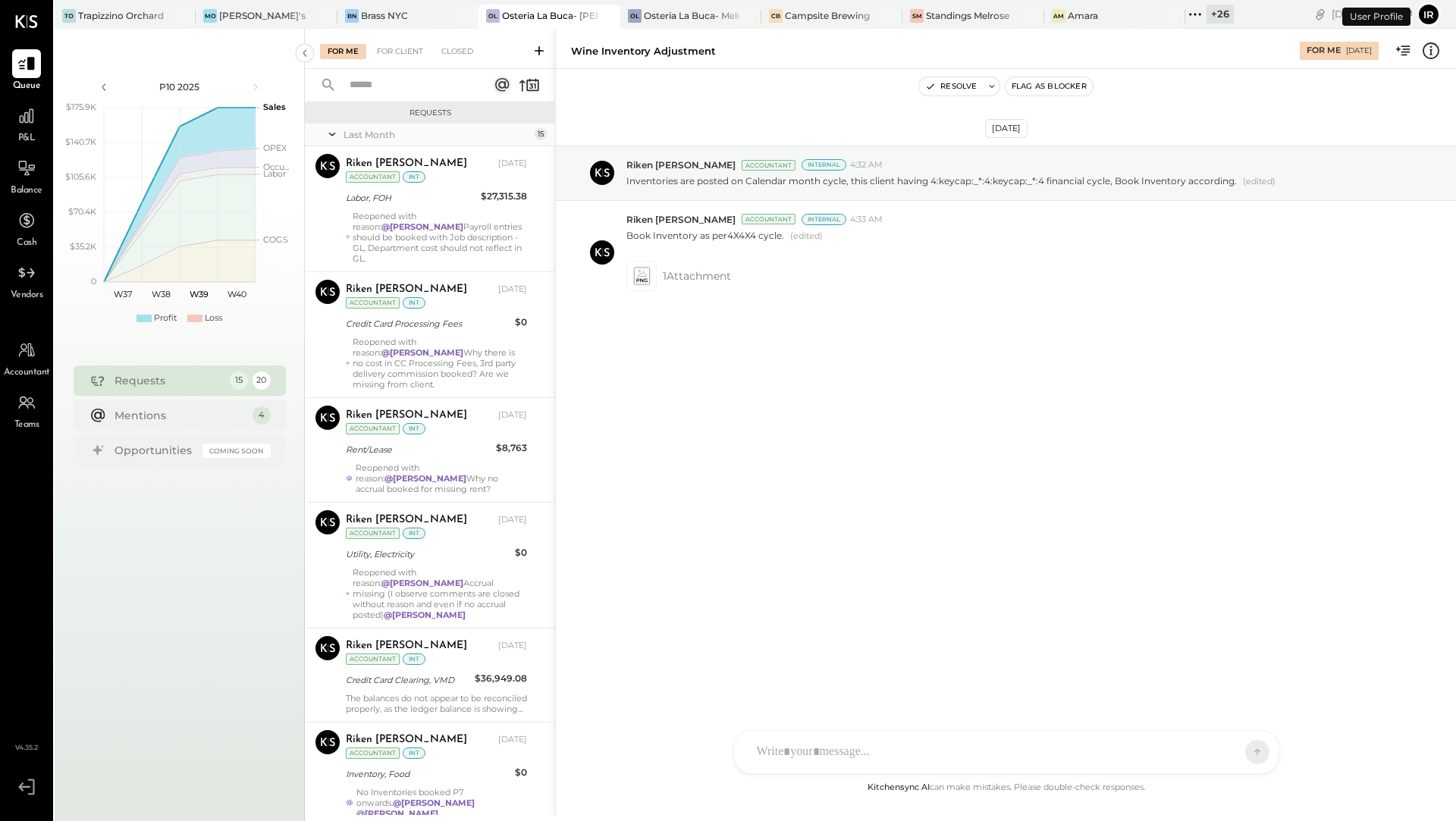
scroll to position [871, 0]
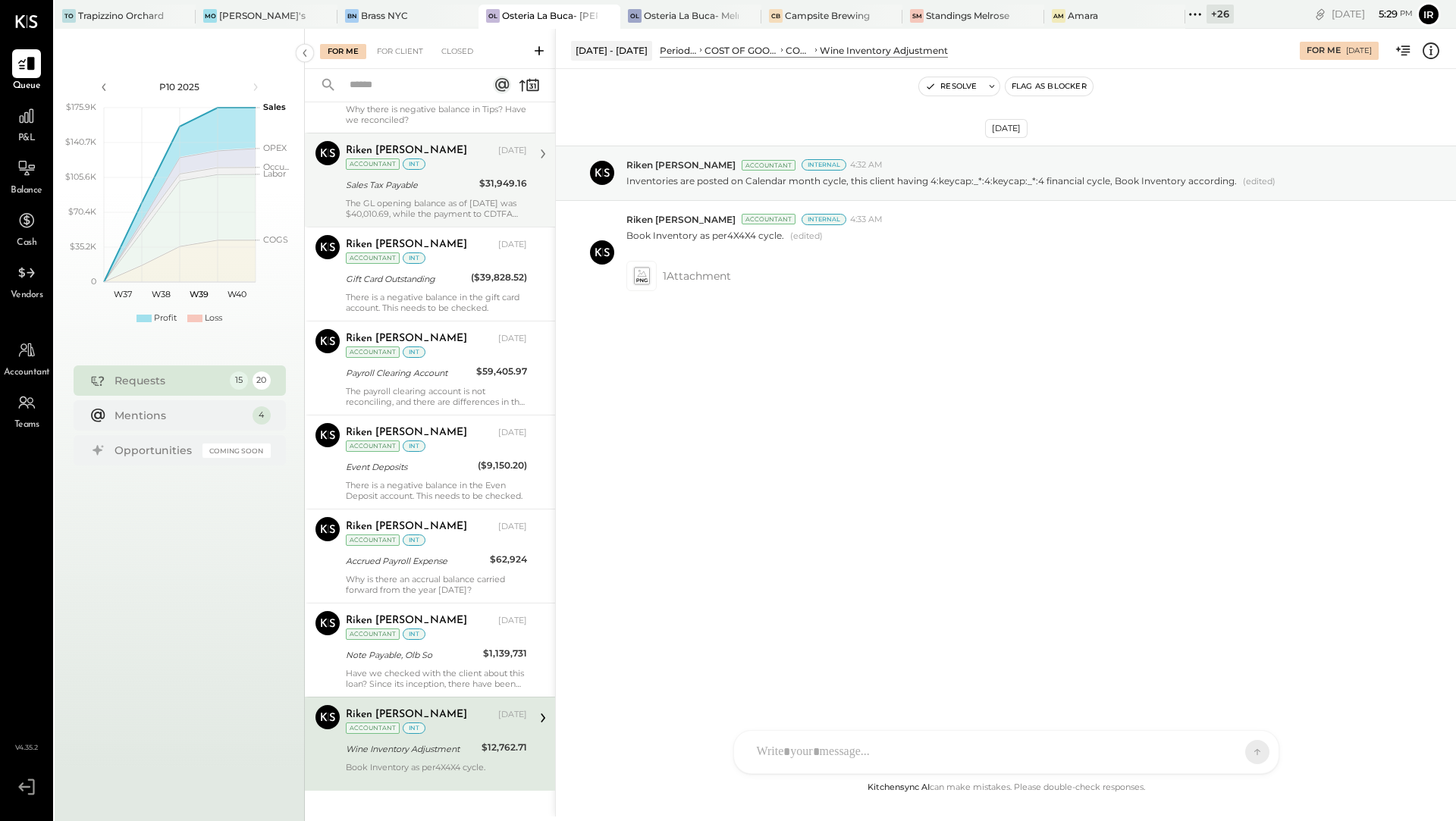
click at [457, 176] on div "Sales Tax Payable" at bounding box center [409, 185] width 129 height 18
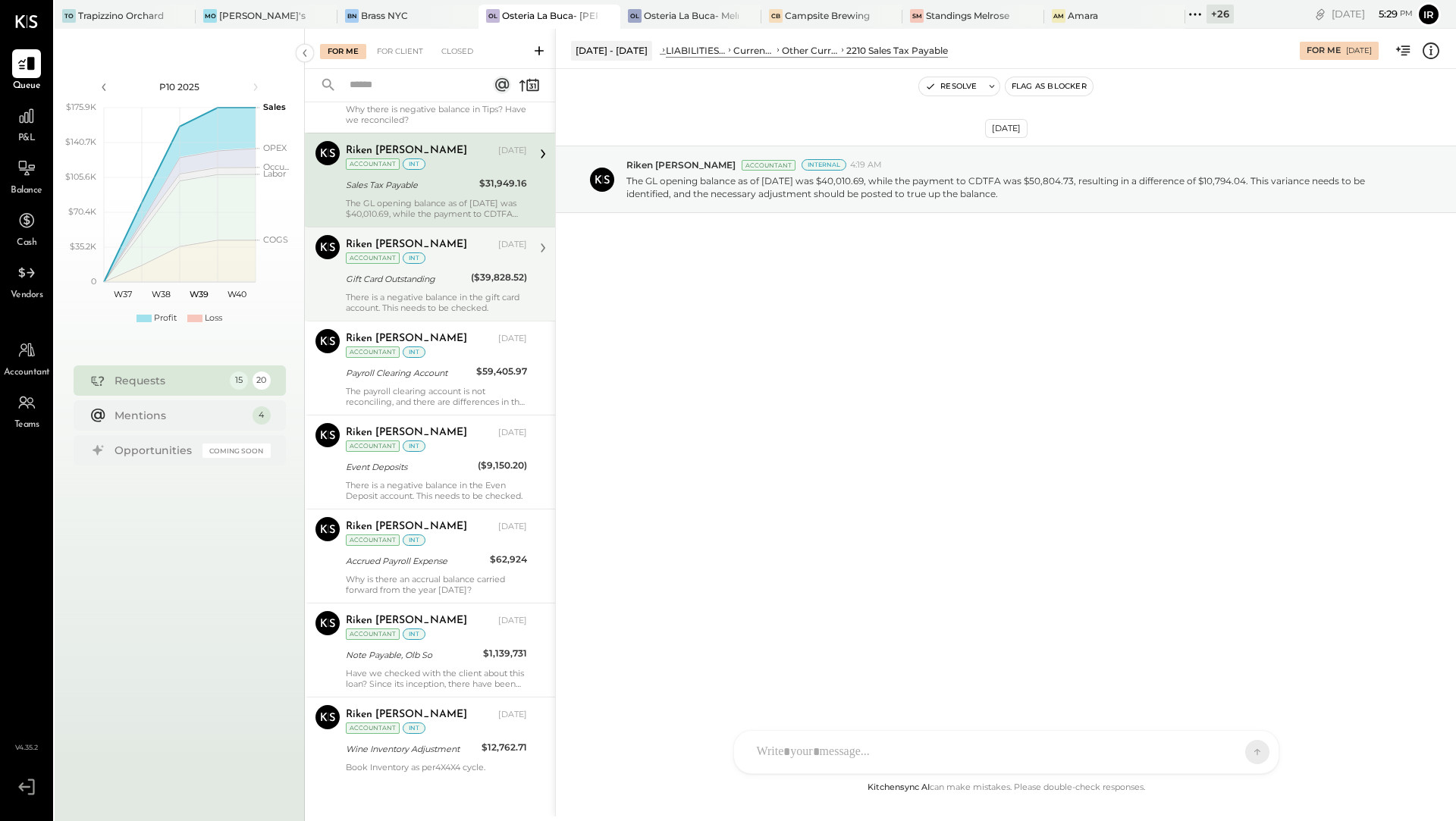
click at [448, 292] on div "There is a negative balance in the gift card account. This needs to be checked." at bounding box center [435, 303] width 181 height 21
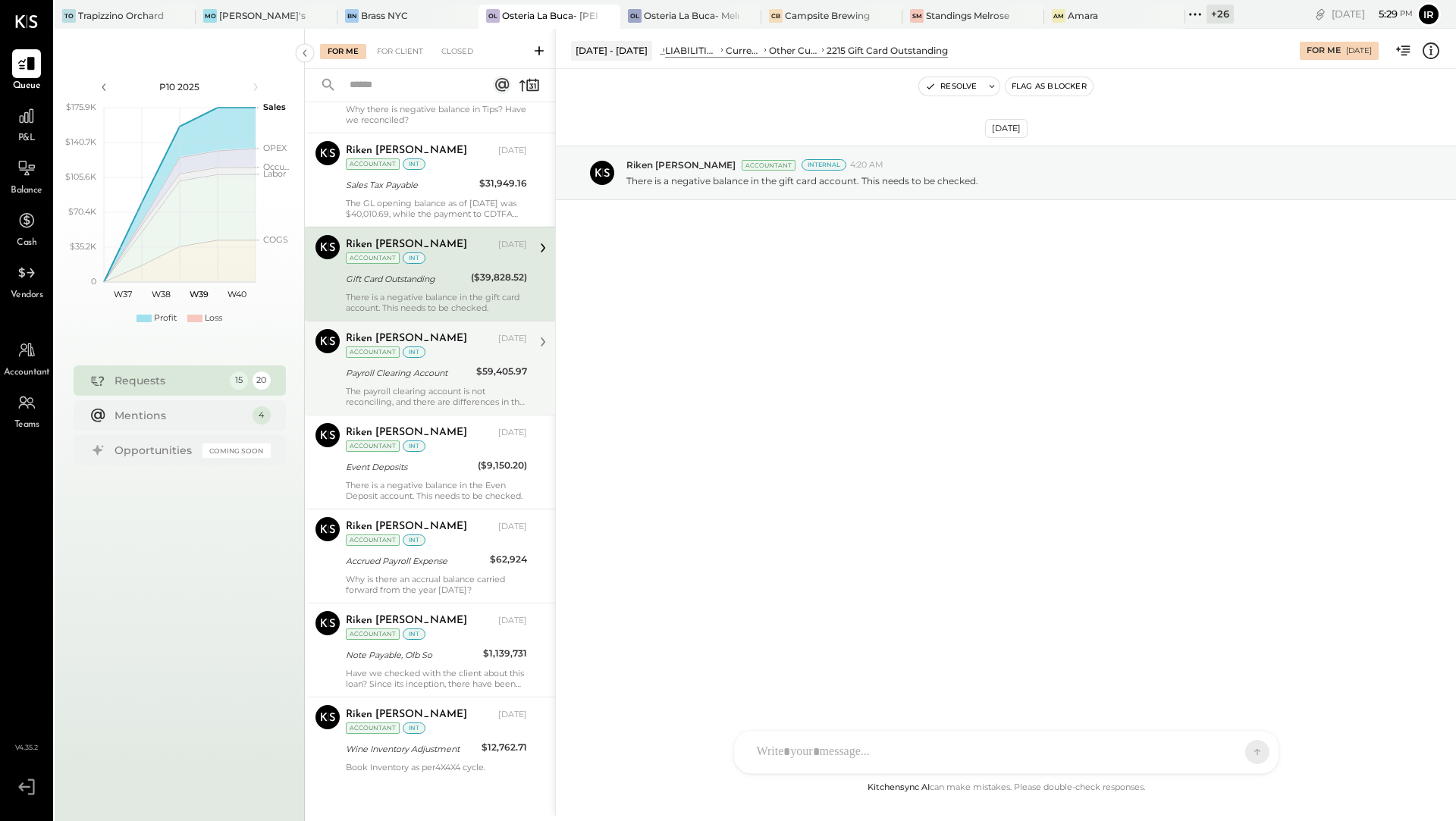
click at [423, 366] on div "Payroll Clearing Account" at bounding box center [408, 373] width 126 height 15
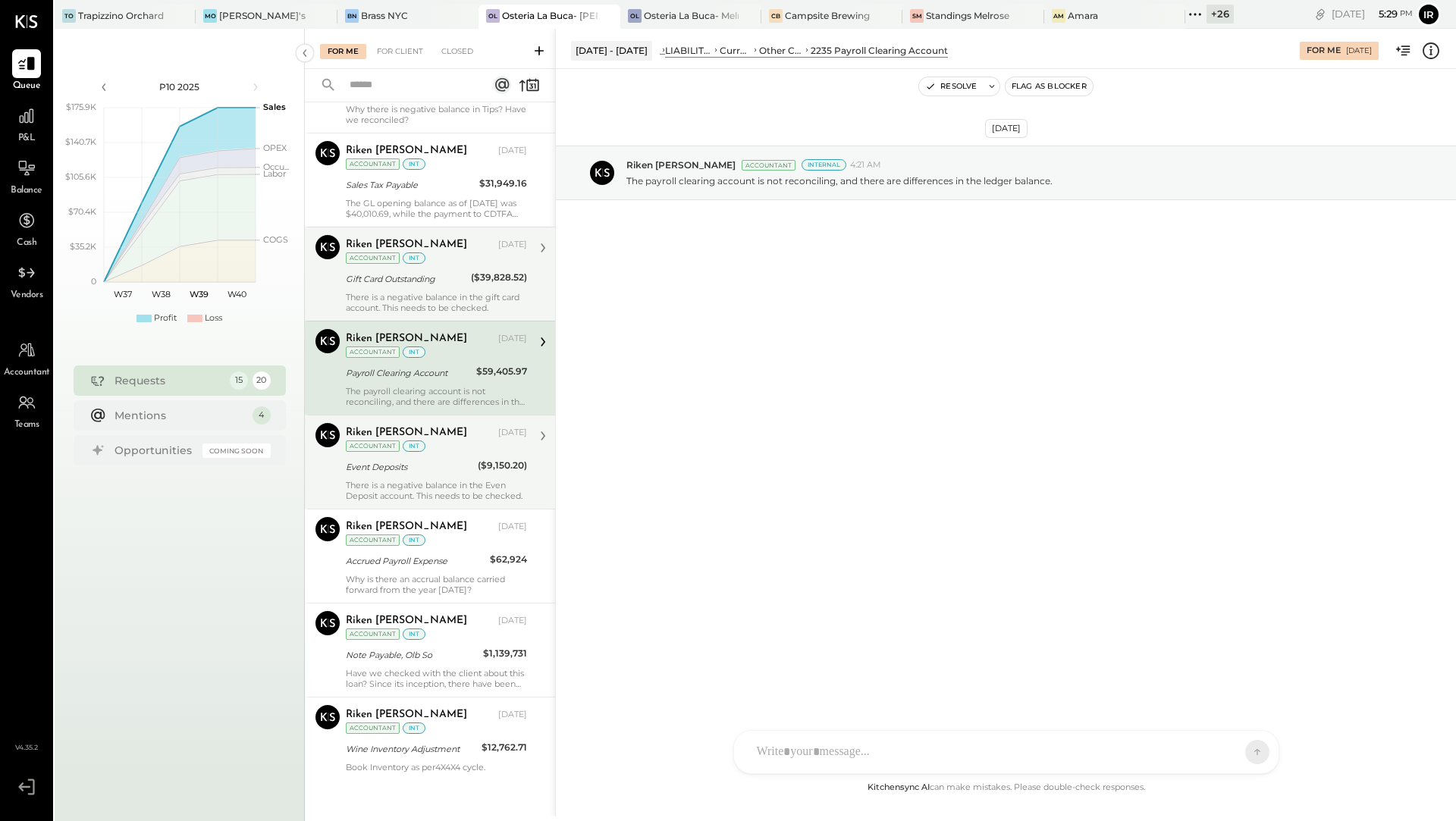
click at [419, 457] on div "Event Deposits" at bounding box center [409, 466] width 128 height 18
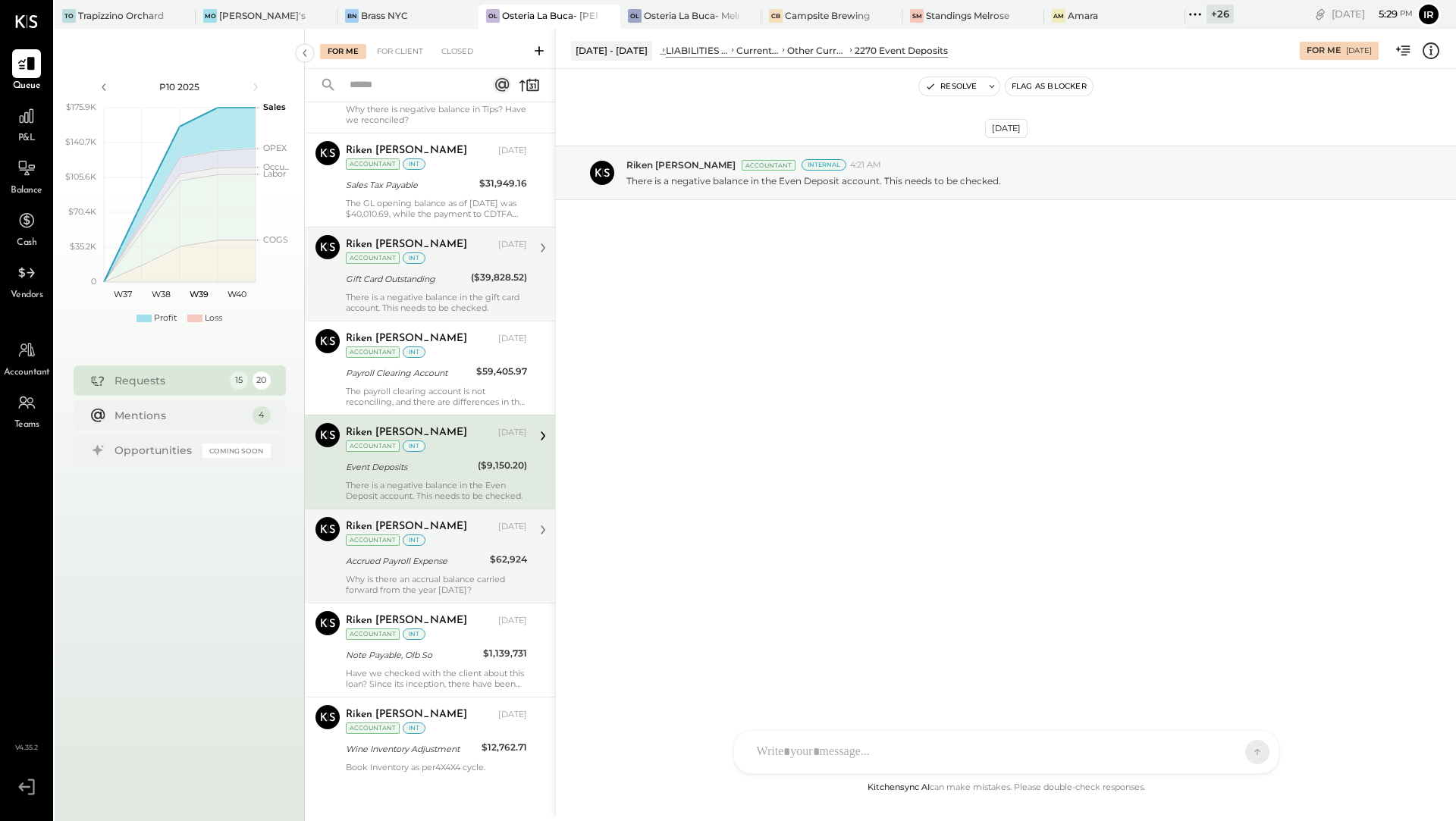
click at [349, 529] on div "Riken [PERSON_NAME] [DATE] Accountant int Accrued Payroll Expense $62,924 Why i…" at bounding box center [435, 556] width 181 height 78
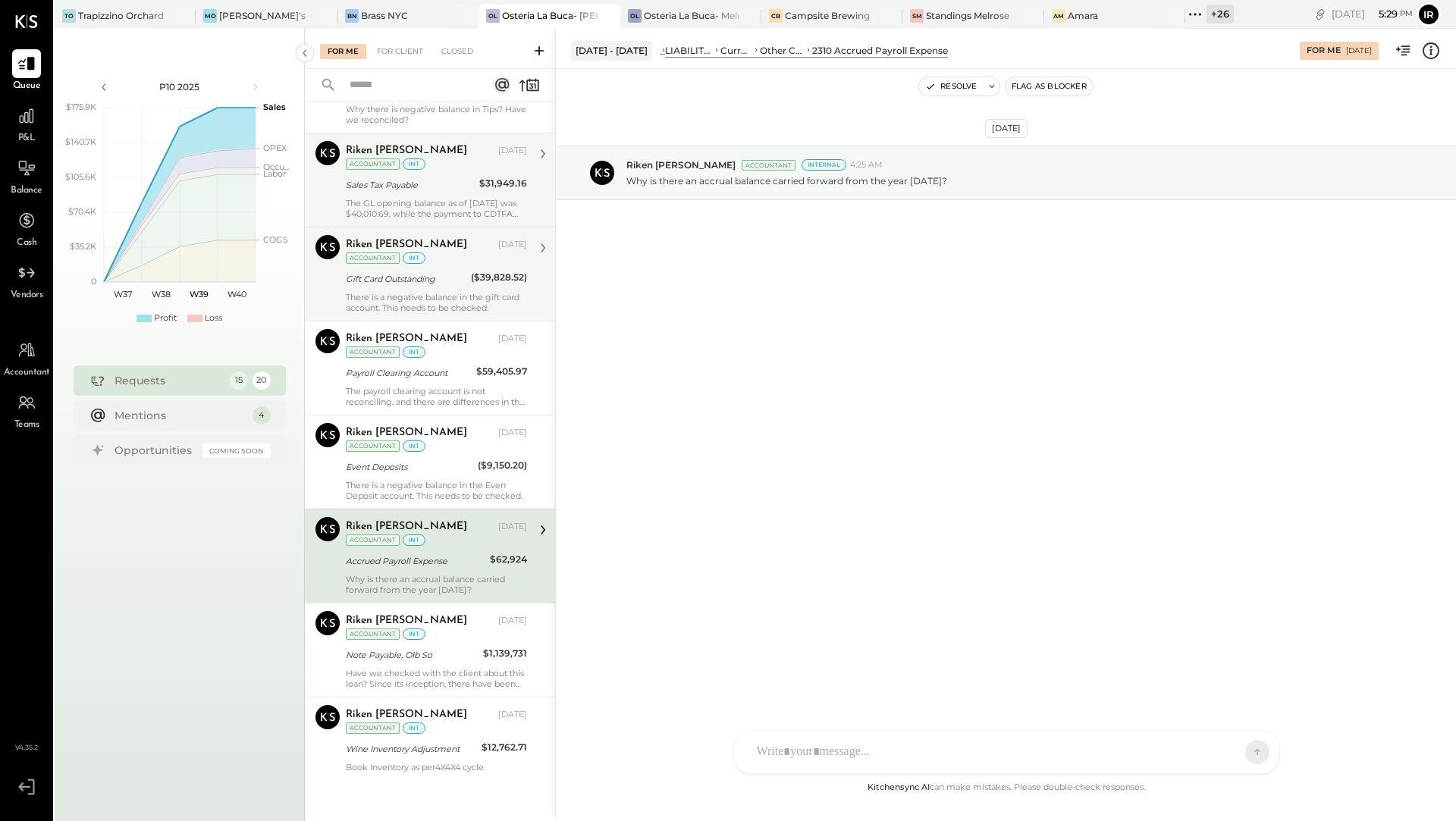
click at [435, 177] on div "Sales Tax Payable" at bounding box center [409, 185] width 129 height 15
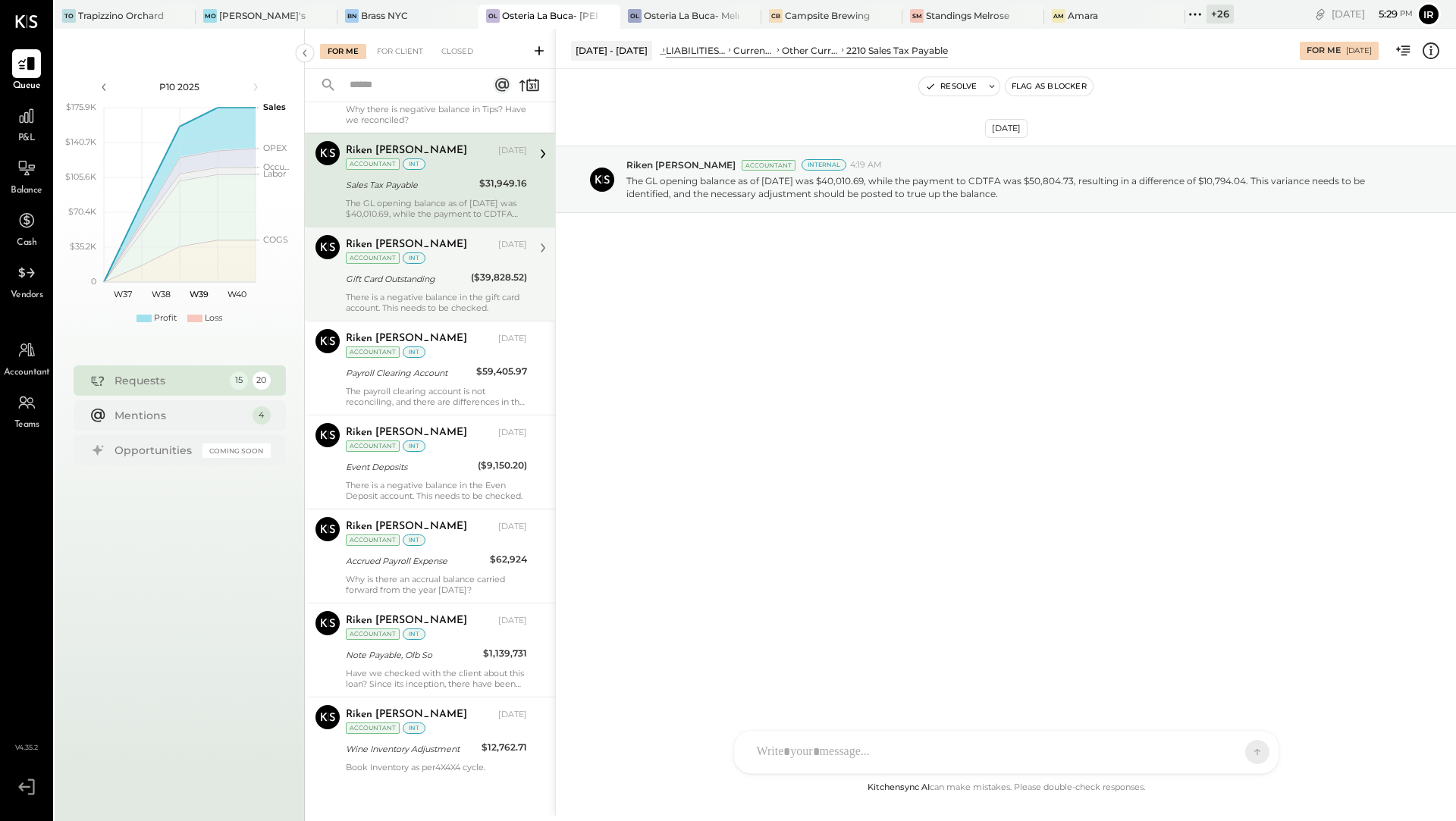
click at [411, 292] on div "There is a negative balance in the gift card account. This needs to be checked." at bounding box center [435, 303] width 181 height 21
